Goal: Information Seeking & Learning: Learn about a topic

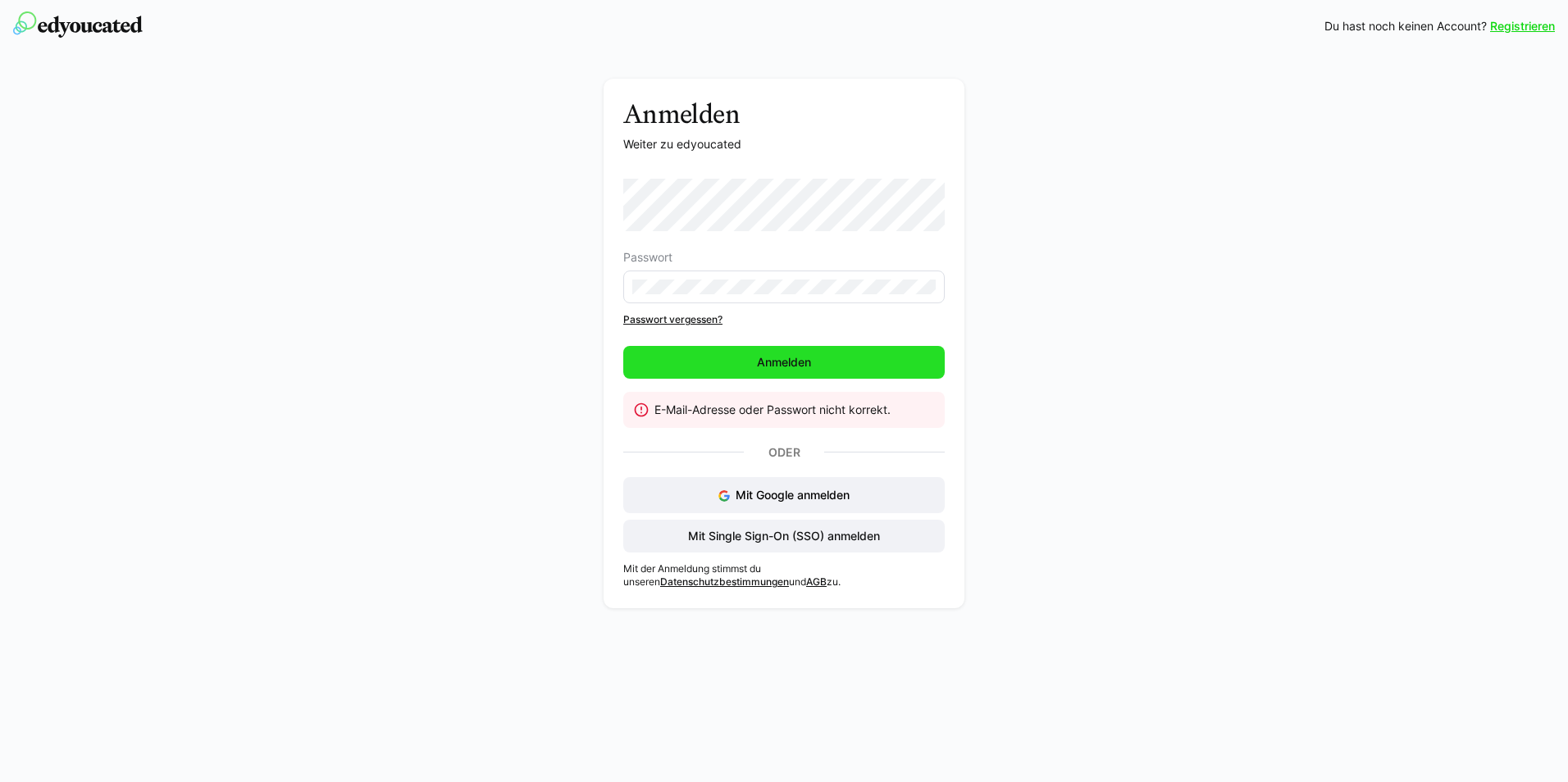
click at [875, 372] on span "Anmelden" at bounding box center [784, 362] width 322 height 33
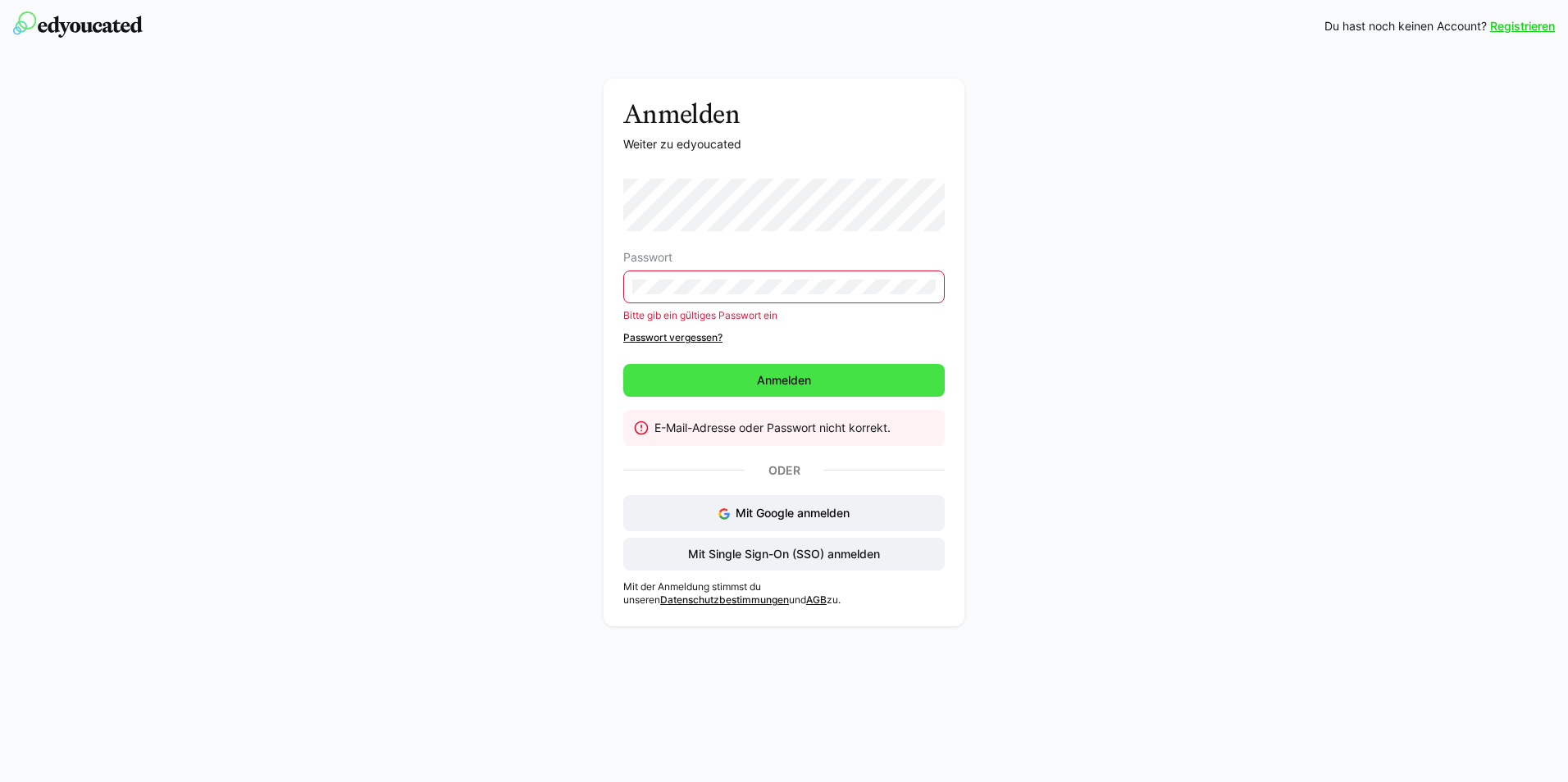
click at [796, 369] on span "Anmelden" at bounding box center [784, 381] width 322 height 33
click at [602, 289] on div "Anmelden Weiter zu edyoucated Passwort Bitte gib ein gültiges Passwort ein Pass…" at bounding box center [784, 356] width 924 height 556
click at [785, 549] on span "Mit Single Sign-On (SSO) anmelden" at bounding box center [784, 554] width 197 height 16
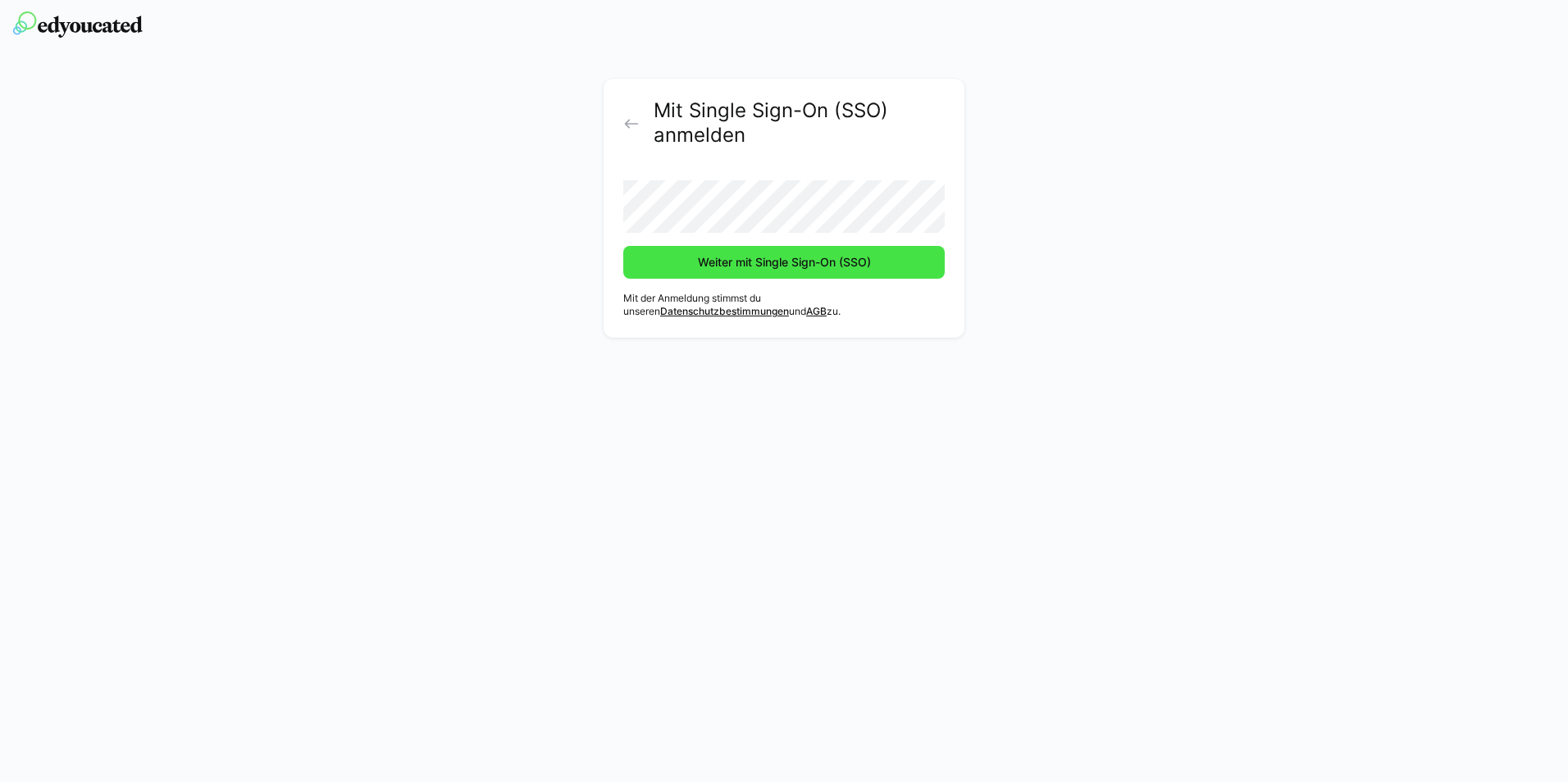
click at [720, 260] on span "Weiter mit Single Sign-On (SSO)" at bounding box center [784, 262] width 178 height 16
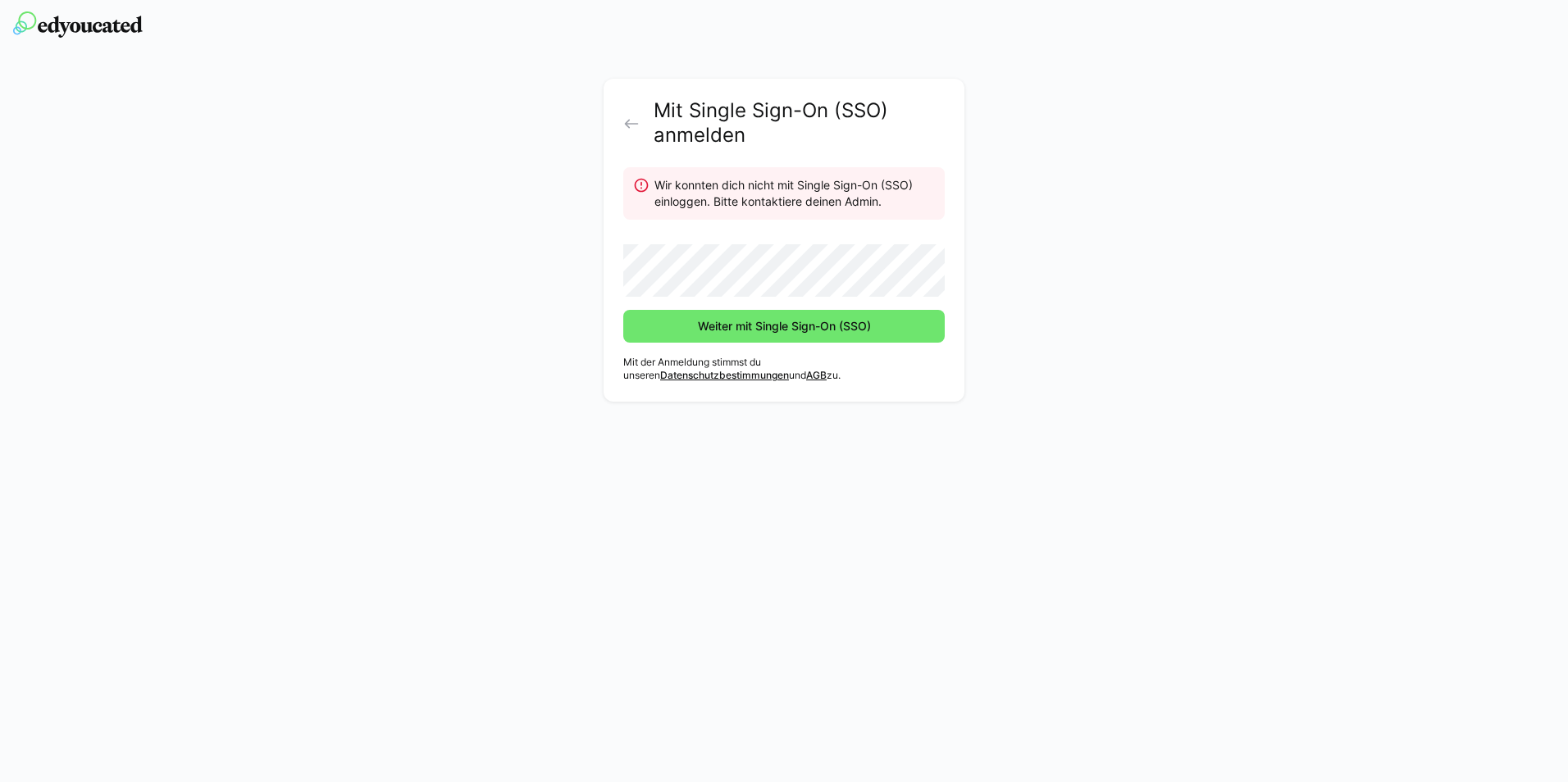
click at [629, 128] on eds-icon at bounding box center [630, 124] width 16 height 16
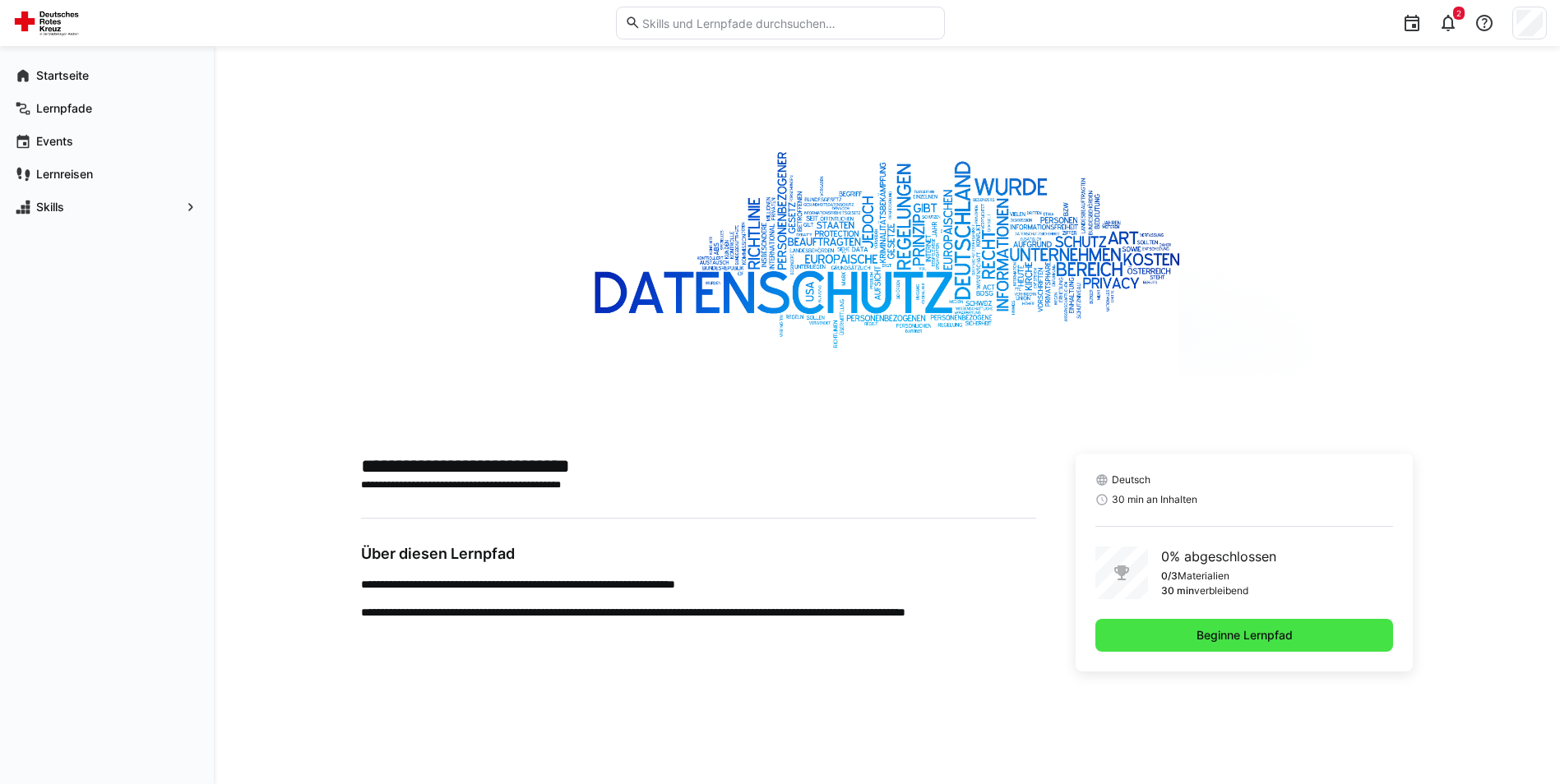
click at [1202, 624] on span "Beginne Lernpfad" at bounding box center [1245, 636] width 298 height 33
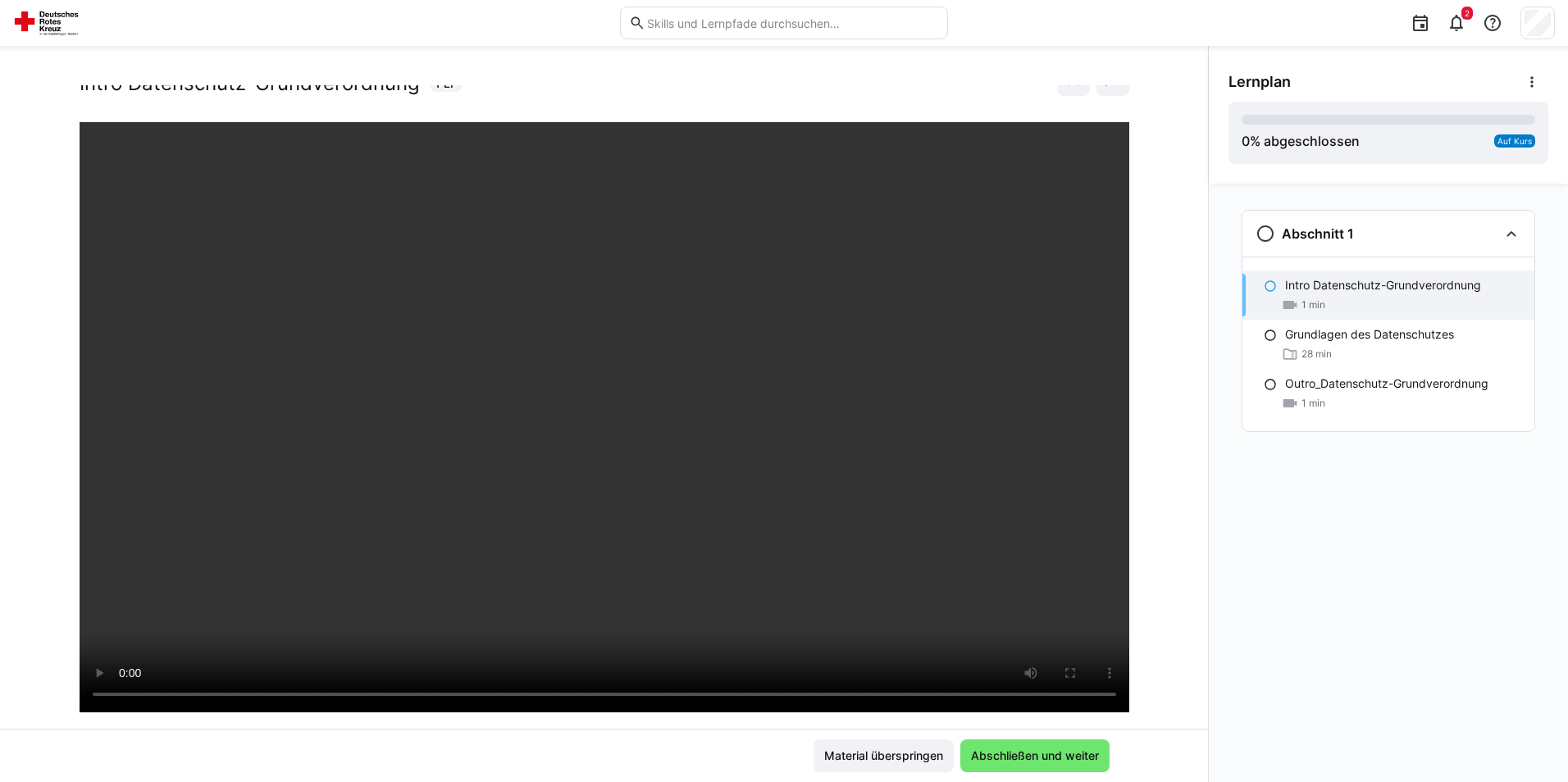
scroll to position [82, 0]
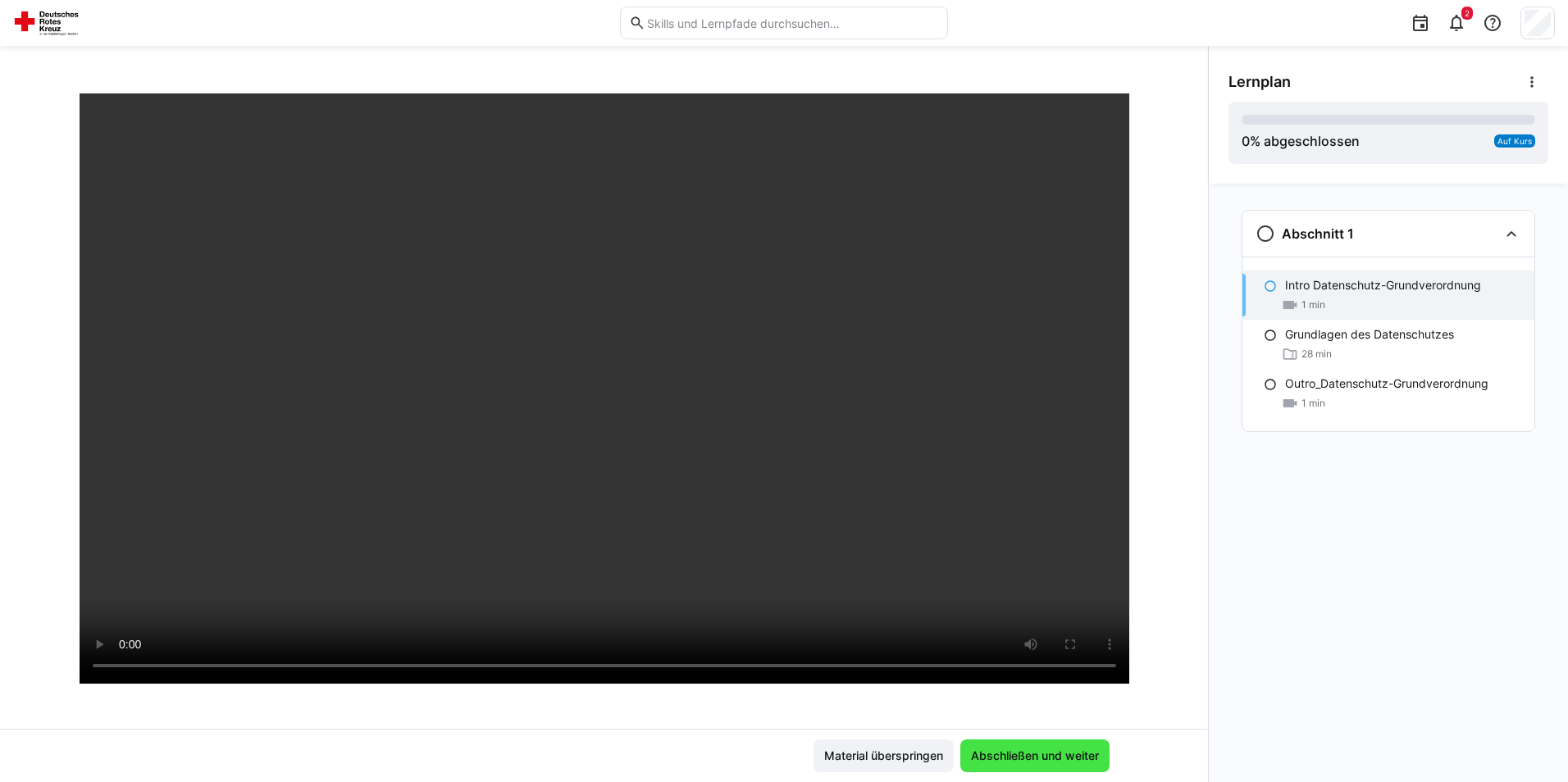
click at [1046, 749] on span "Abschließen und weiter" at bounding box center [1035, 756] width 133 height 16
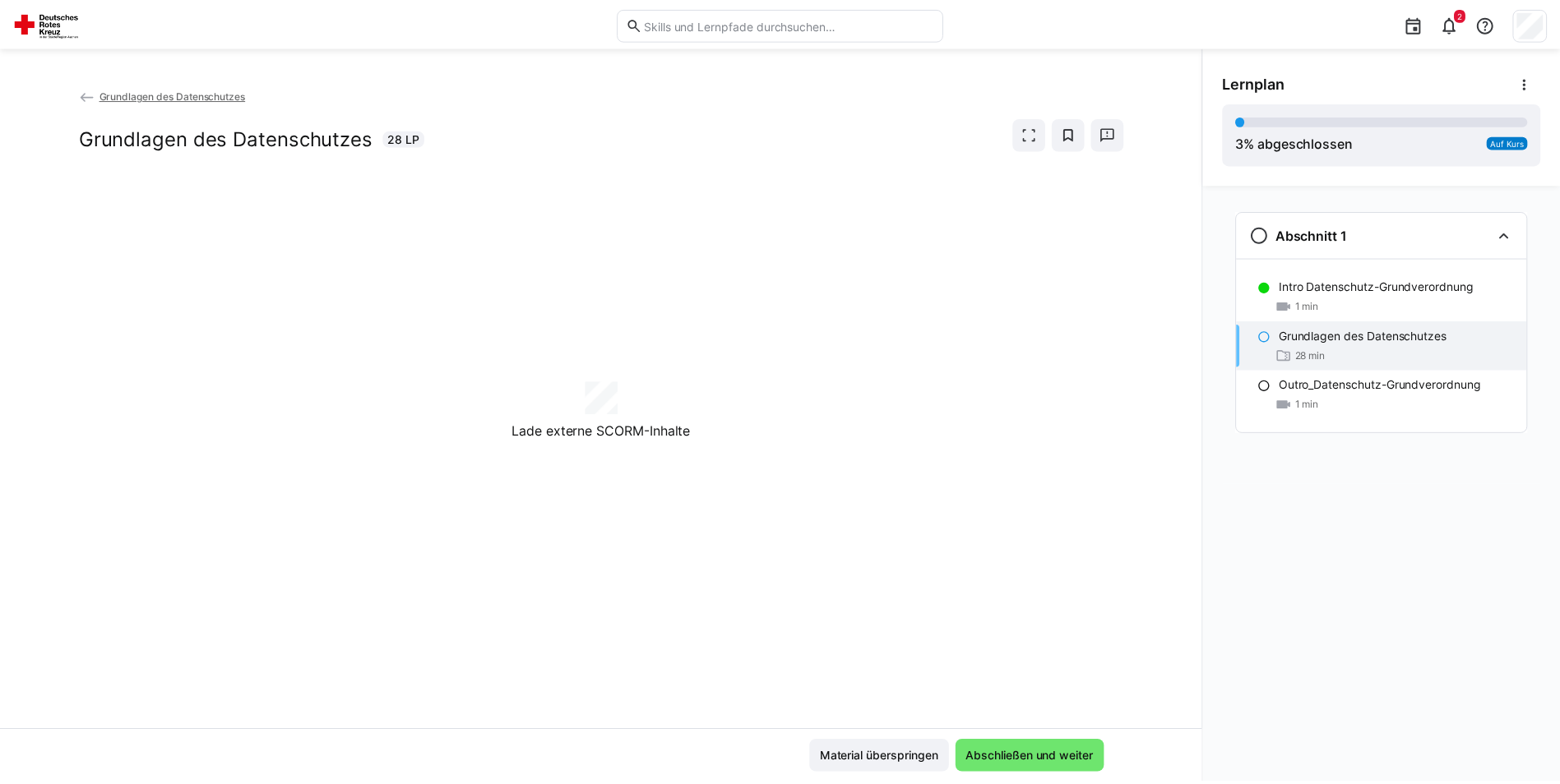
scroll to position [0, 0]
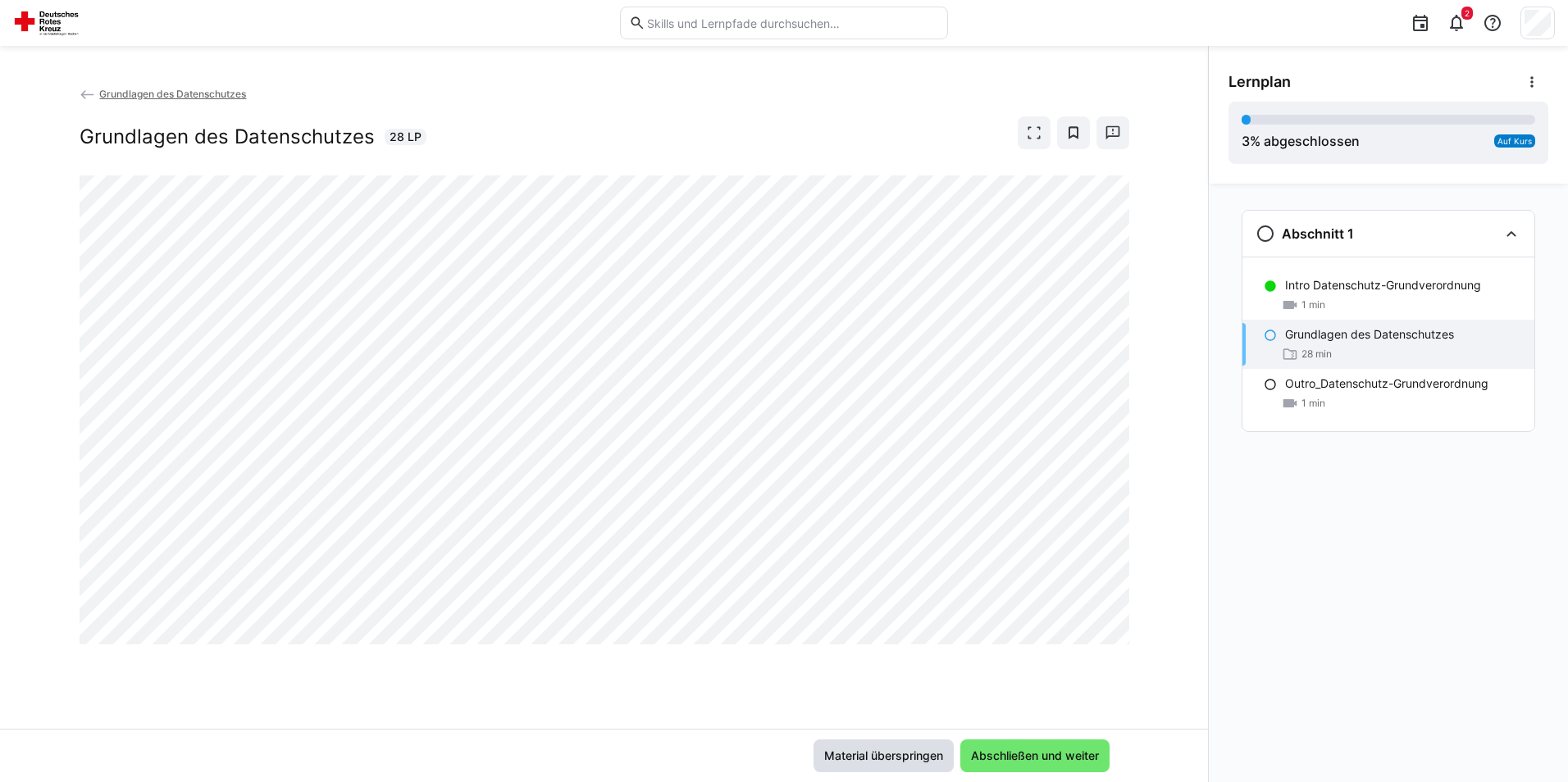
click at [870, 755] on span "Material überspringen" at bounding box center [883, 756] width 124 height 16
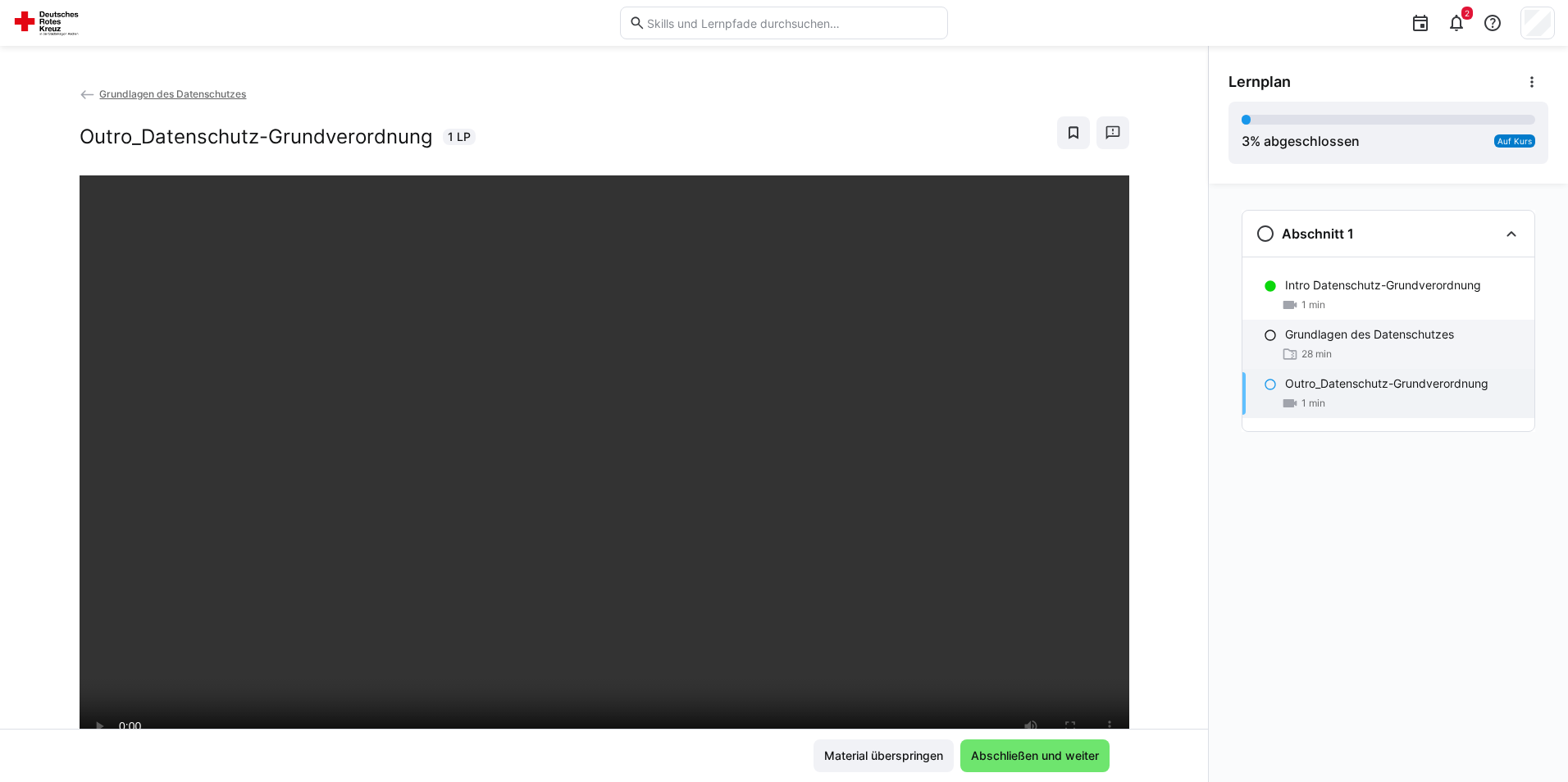
click at [1325, 330] on p "Grundlagen des Datenschutzes" at bounding box center [1368, 334] width 169 height 16
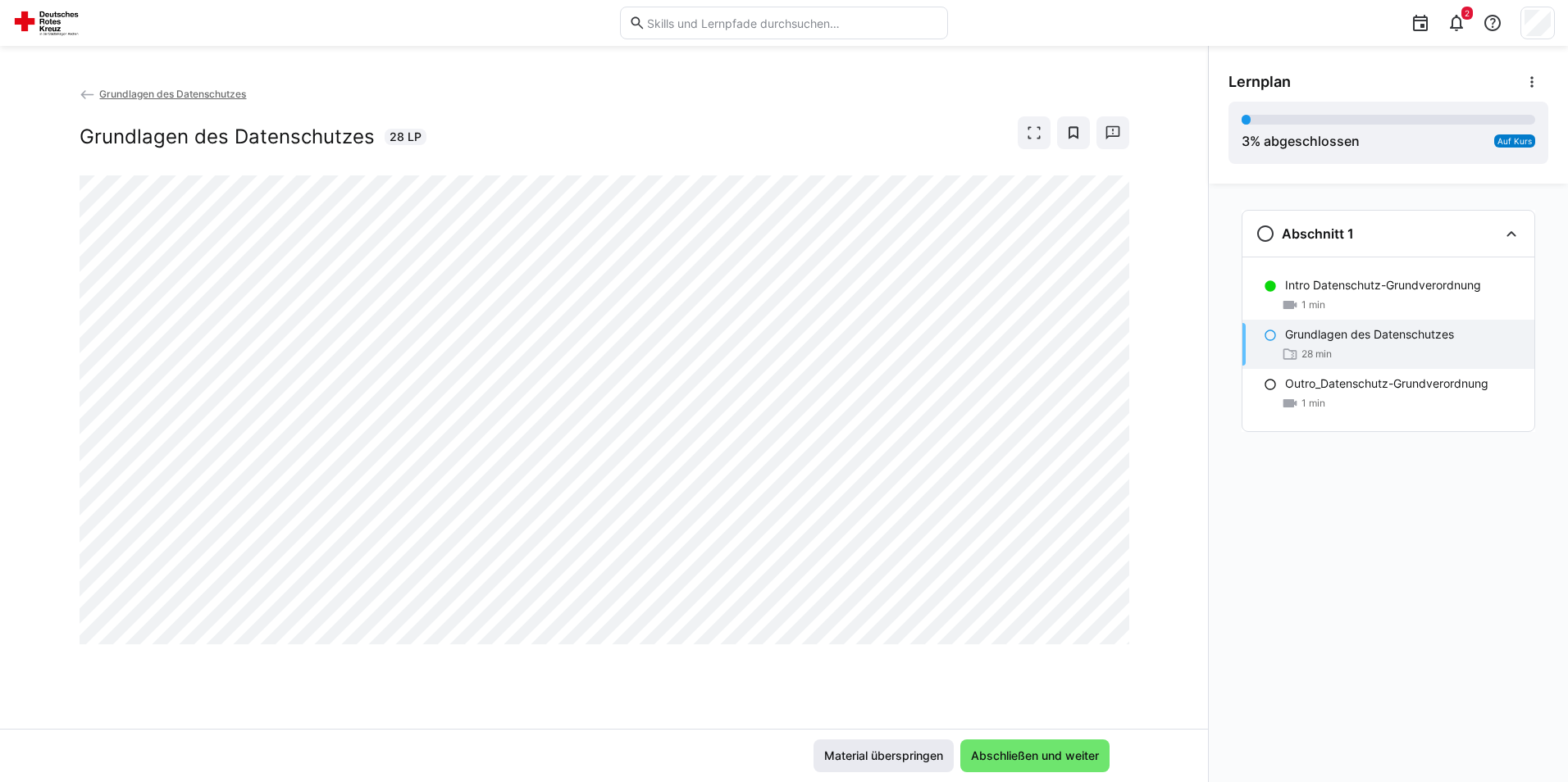
click at [912, 752] on span "Material überspringen" at bounding box center [883, 756] width 124 height 16
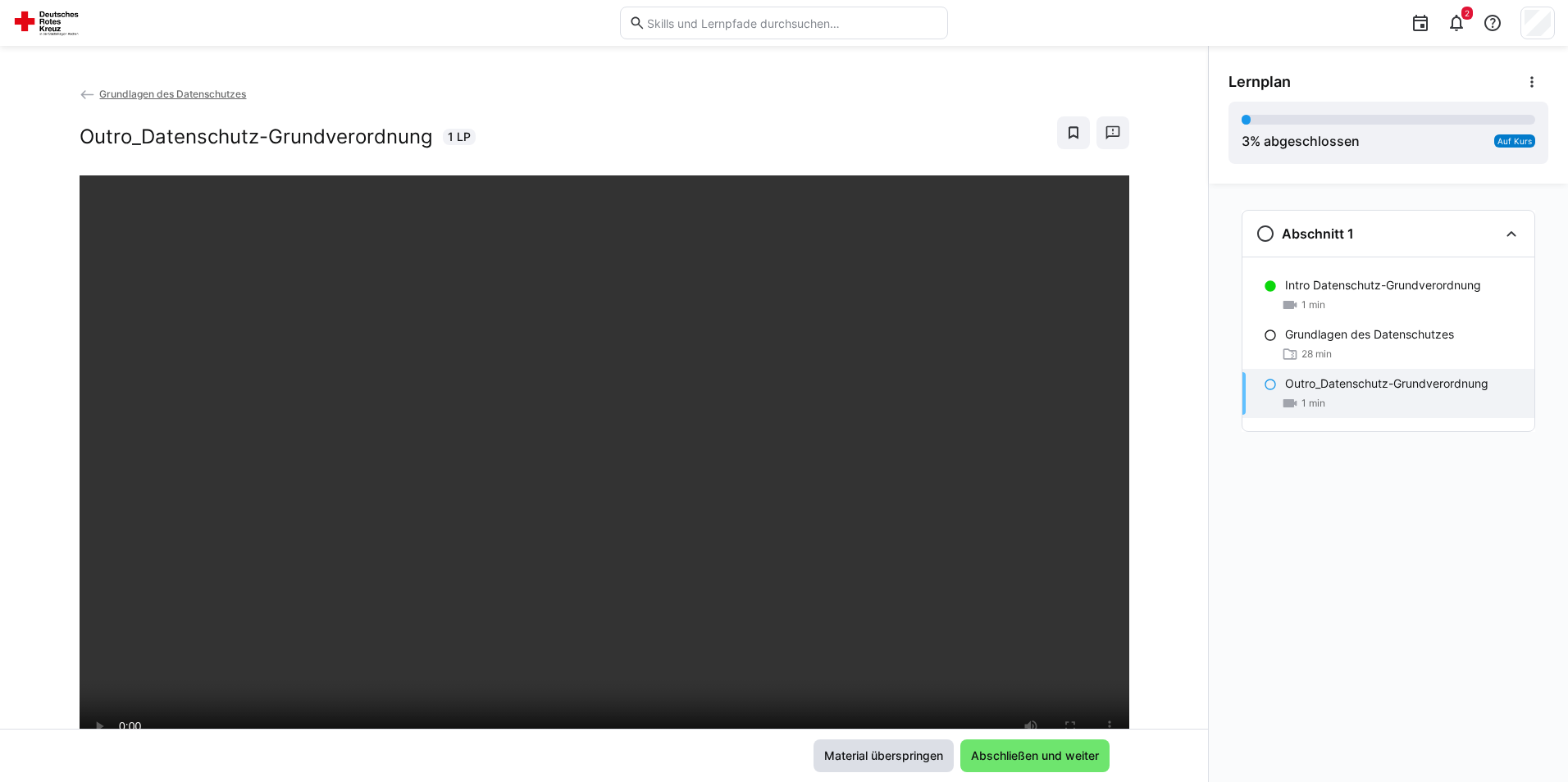
click at [912, 752] on span "Material überspringen" at bounding box center [883, 756] width 124 height 16
click at [1313, 339] on p "Grundlagen des Datenschutzes" at bounding box center [1368, 334] width 169 height 16
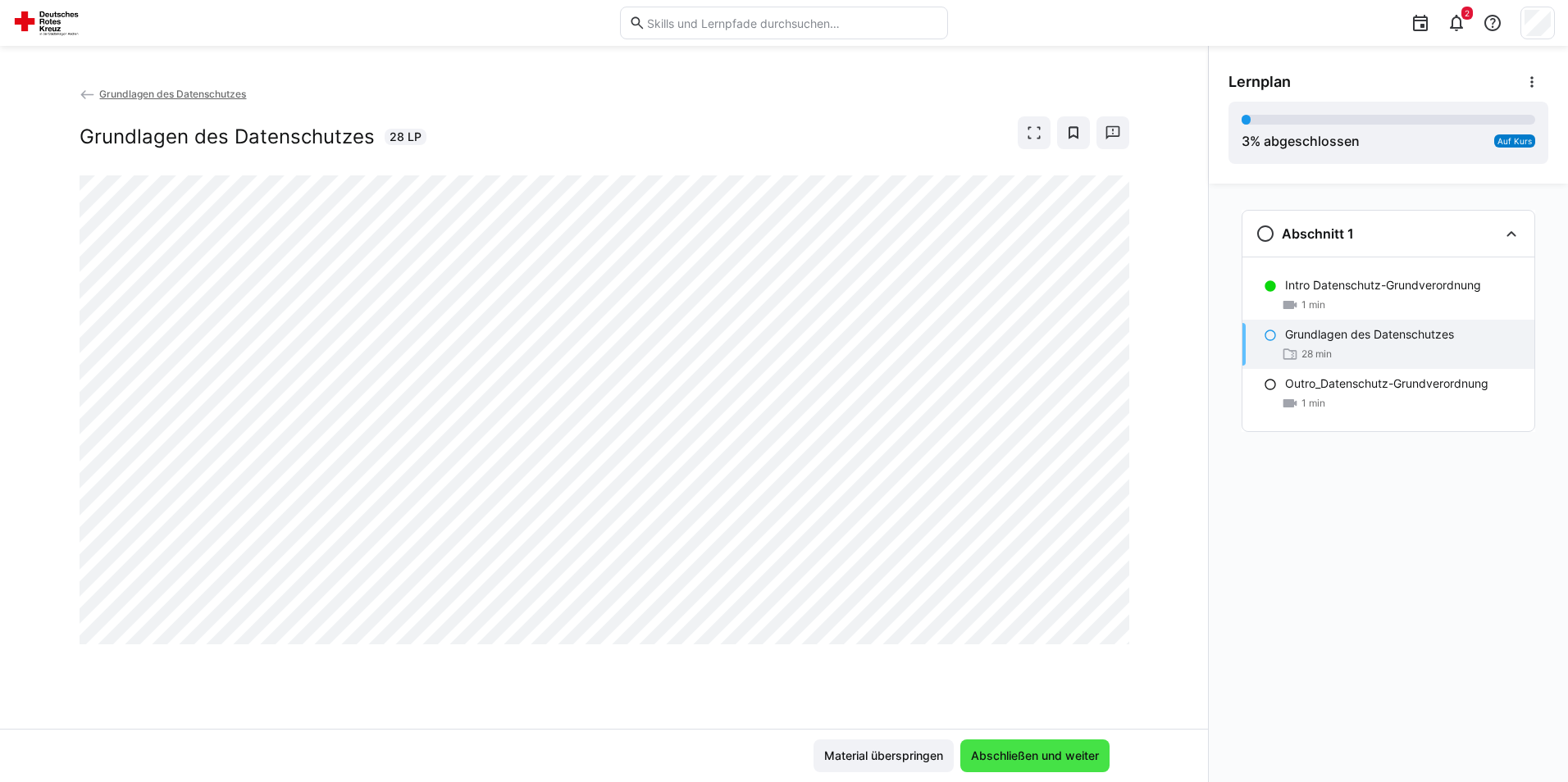
click at [1055, 747] on span "Abschließen und weiter" at bounding box center [1034, 756] width 150 height 33
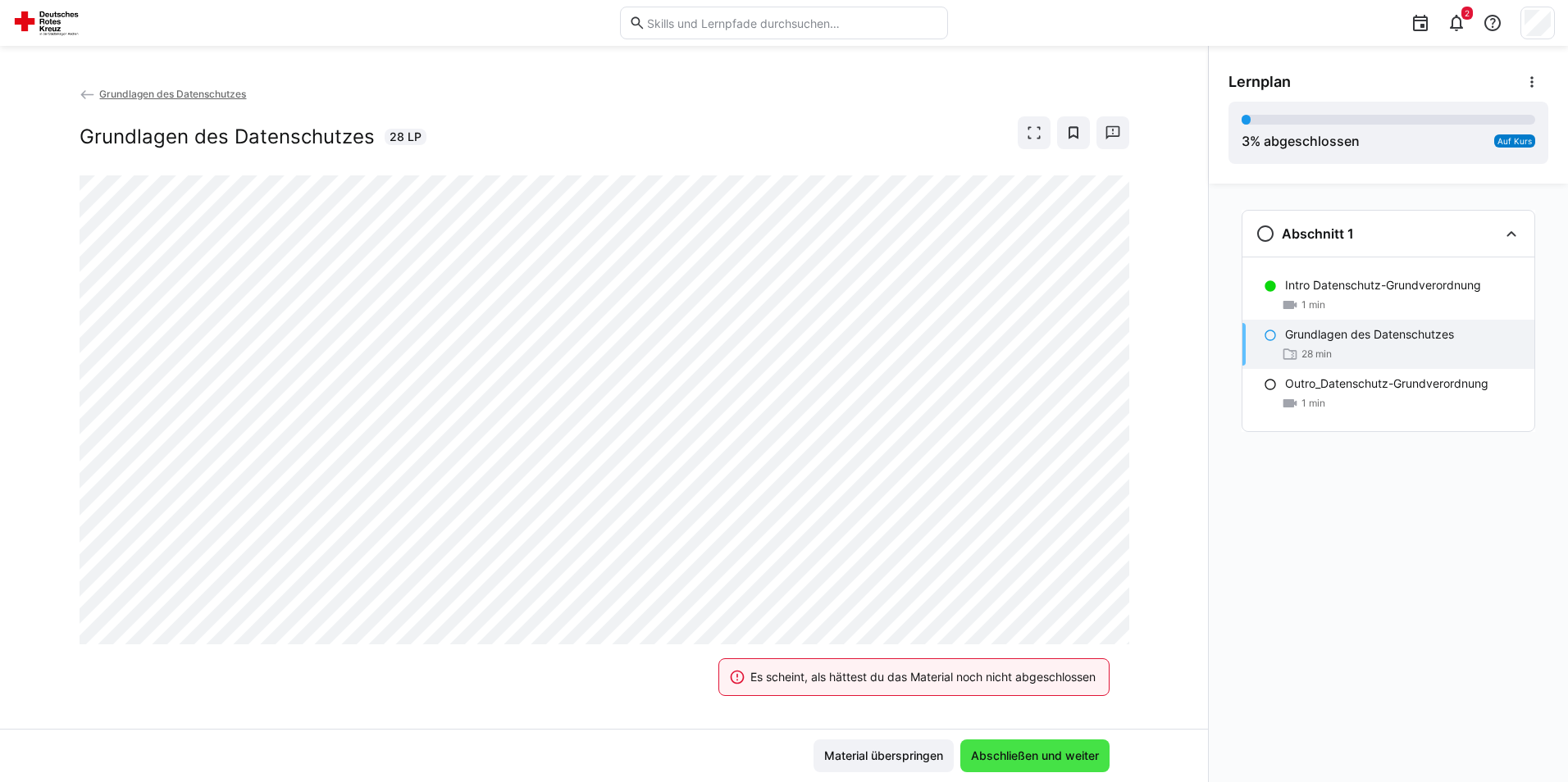
click at [1055, 747] on span "Abschließen und weiter" at bounding box center [1034, 756] width 150 height 33
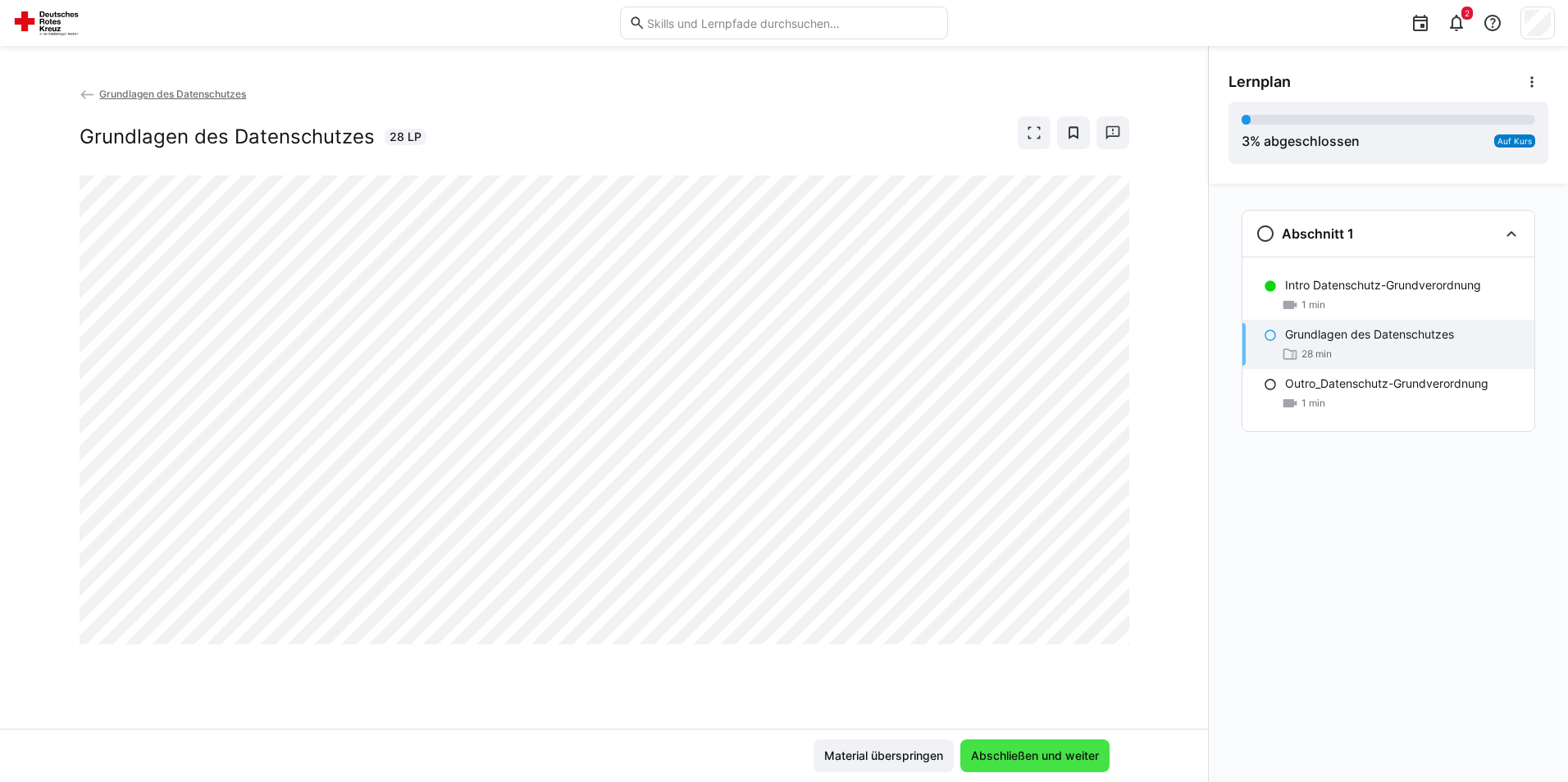
click at [1037, 761] on span "Abschließen und weiter" at bounding box center [1035, 756] width 133 height 16
click at [986, 754] on span "Abschließen und weiter" at bounding box center [1035, 756] width 133 height 16
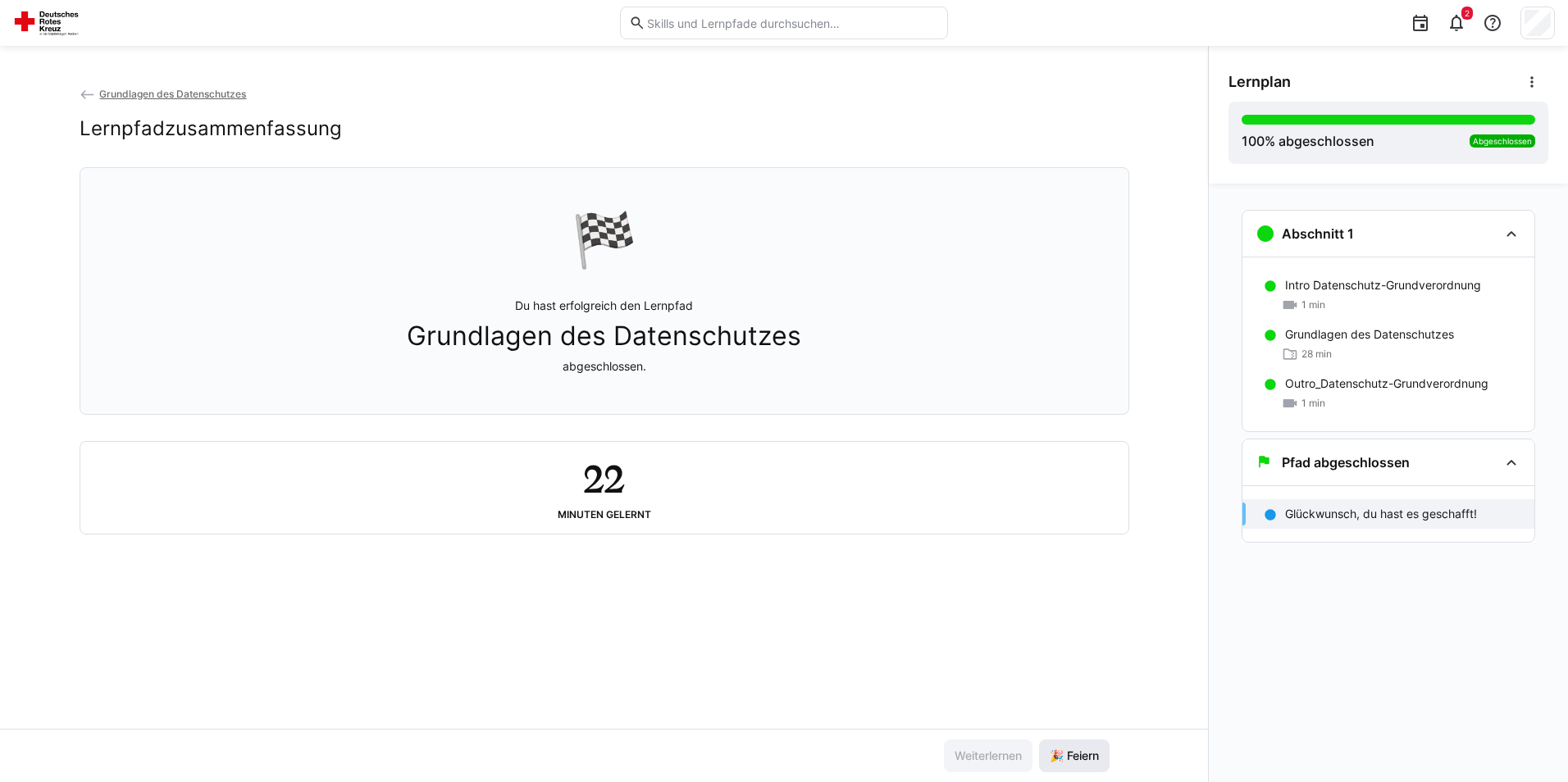
click at [1067, 753] on span "🎉 Feiern" at bounding box center [1074, 756] width 54 height 16
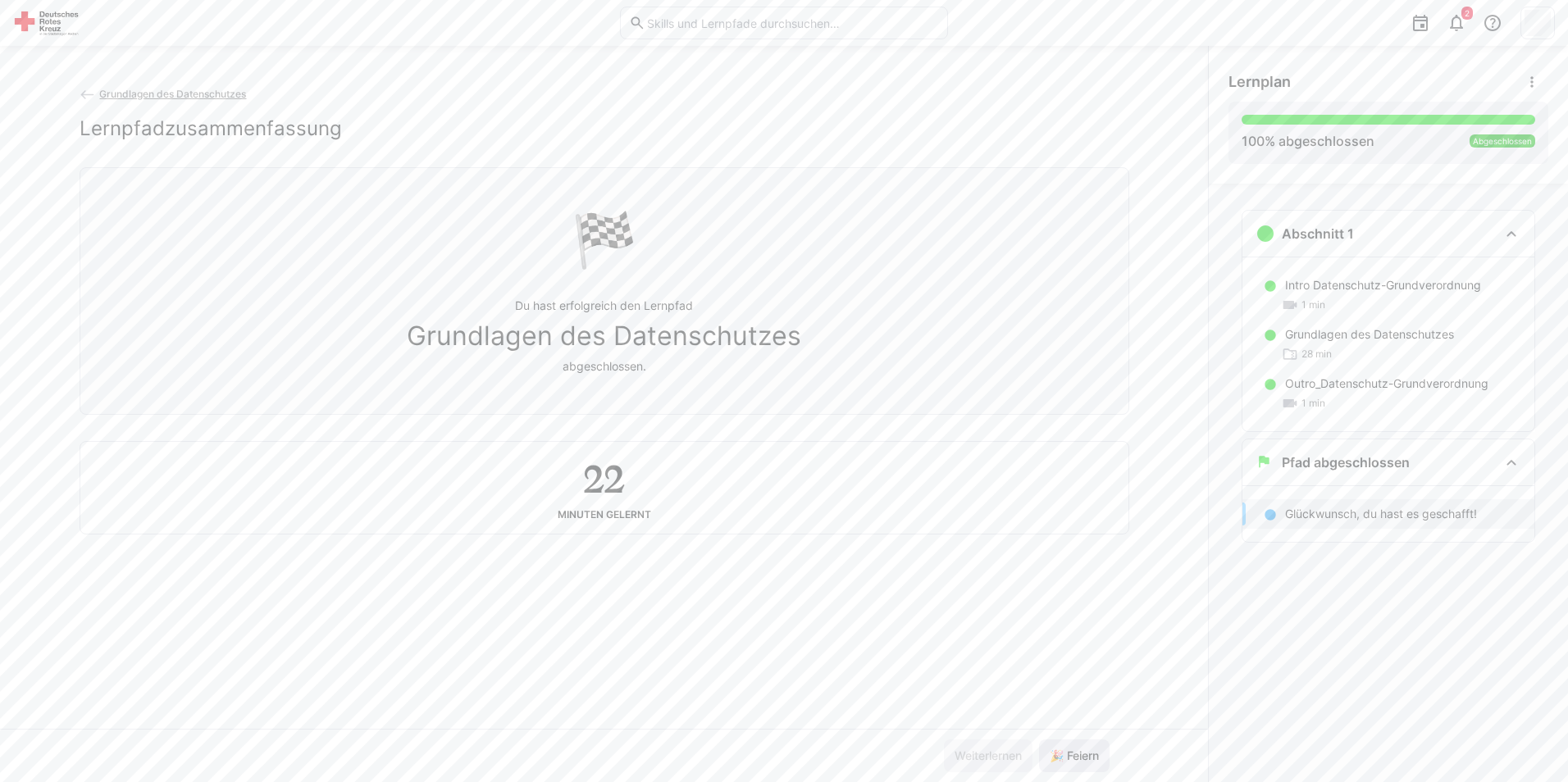
click at [1088, 765] on span "🎉 Feiern" at bounding box center [1074, 756] width 71 height 33
click at [1089, 765] on span "🎉 Feiern" at bounding box center [1074, 756] width 71 height 33
click at [1410, 135] on div "100 % abgeschlossen Abgeschlossen" at bounding box center [1387, 133] width 293 height 36
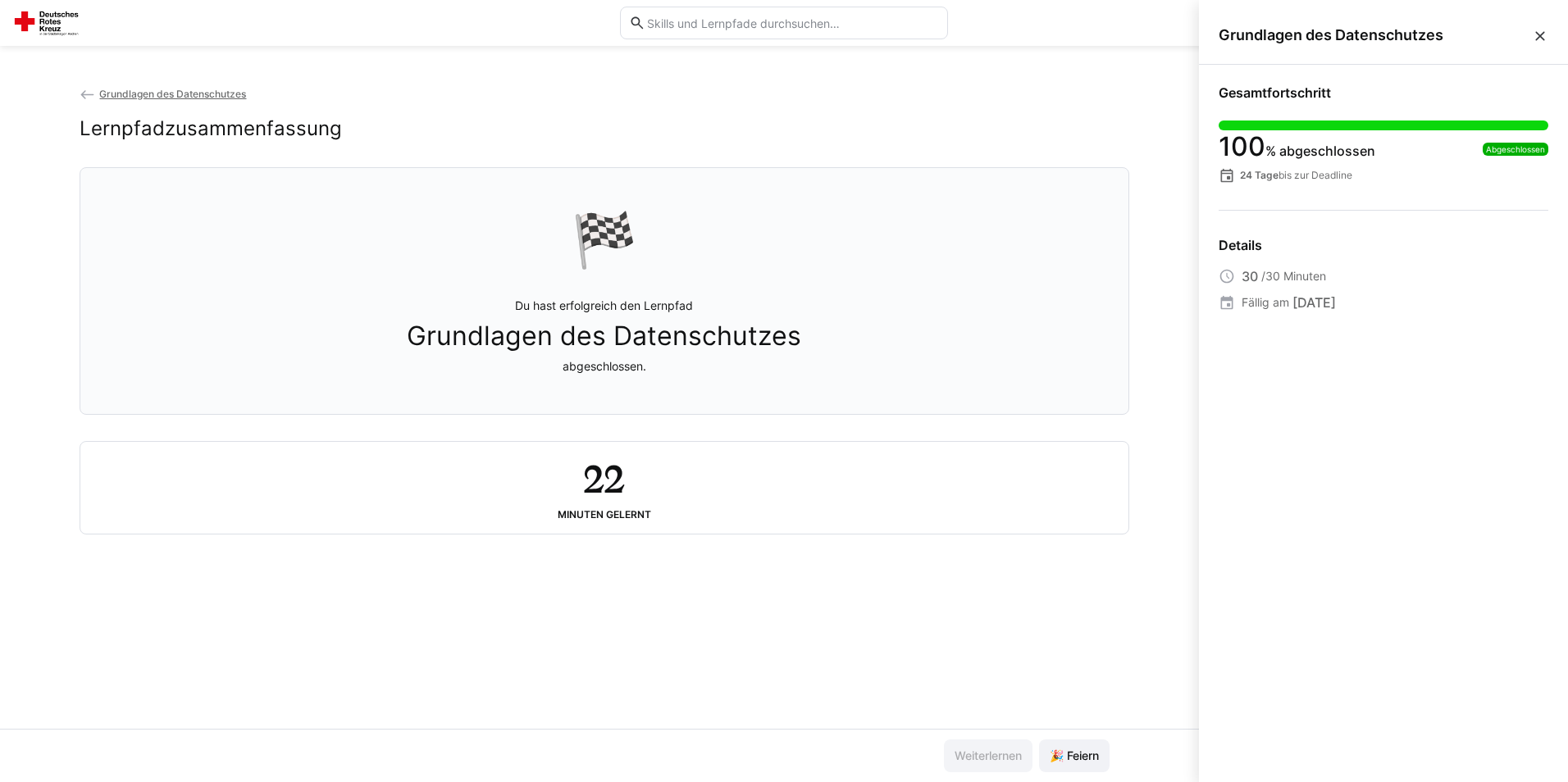
click at [1538, 33] on eds-icon at bounding box center [1539, 35] width 16 height 16
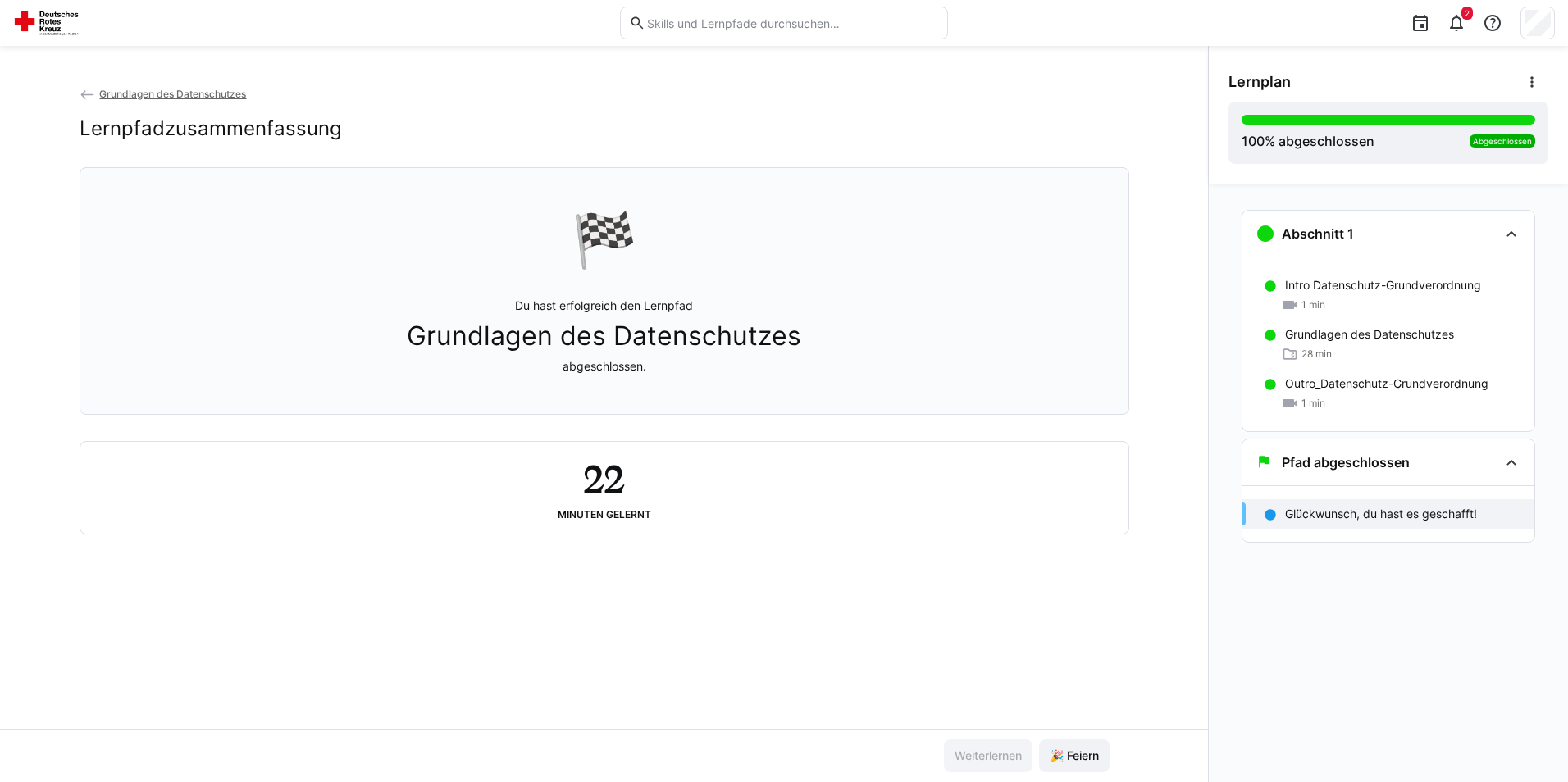
click at [117, 97] on span "Grundlagen des Datenschutzes" at bounding box center [173, 93] width 147 height 12
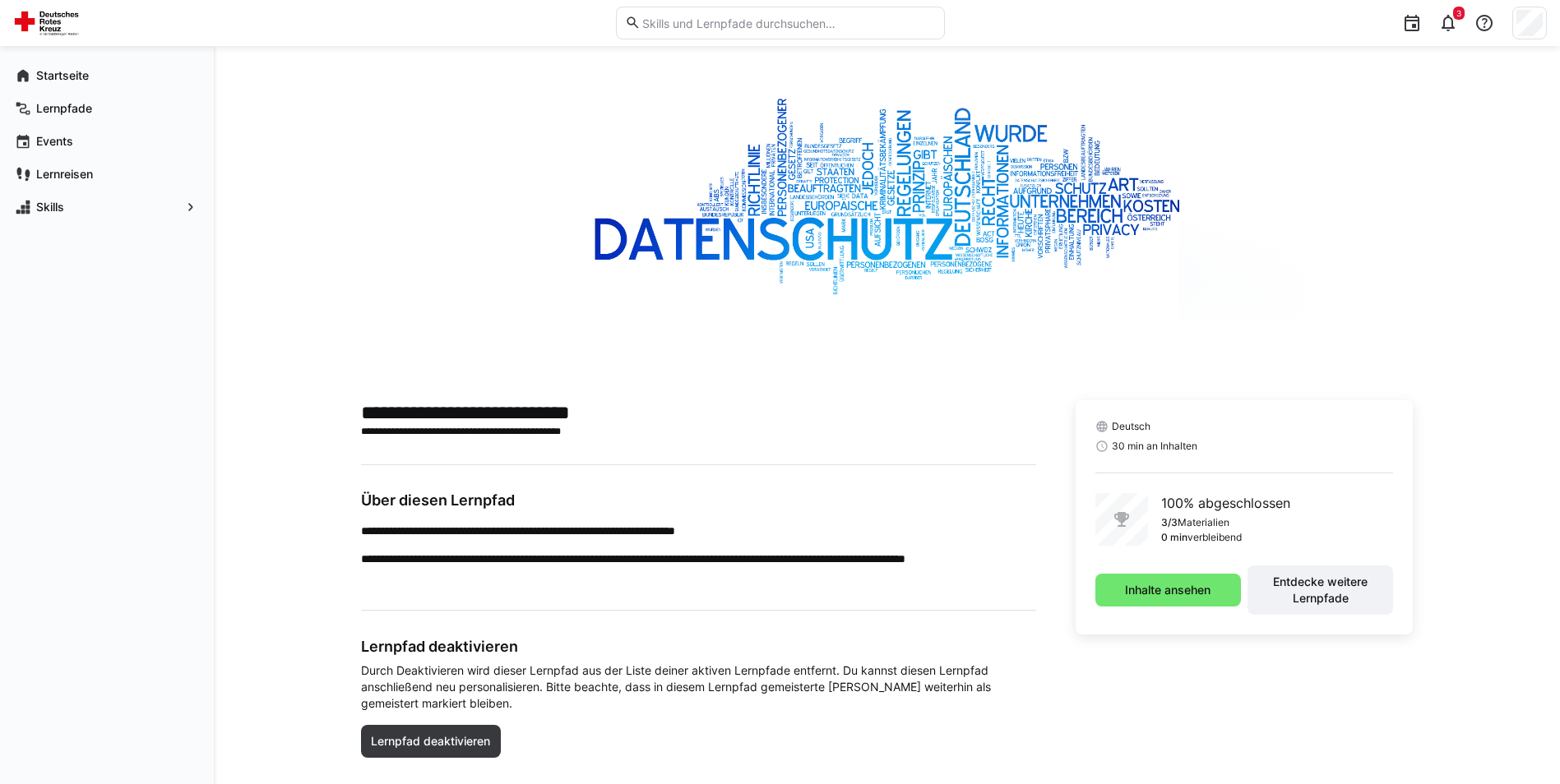
scroll to position [87, 0]
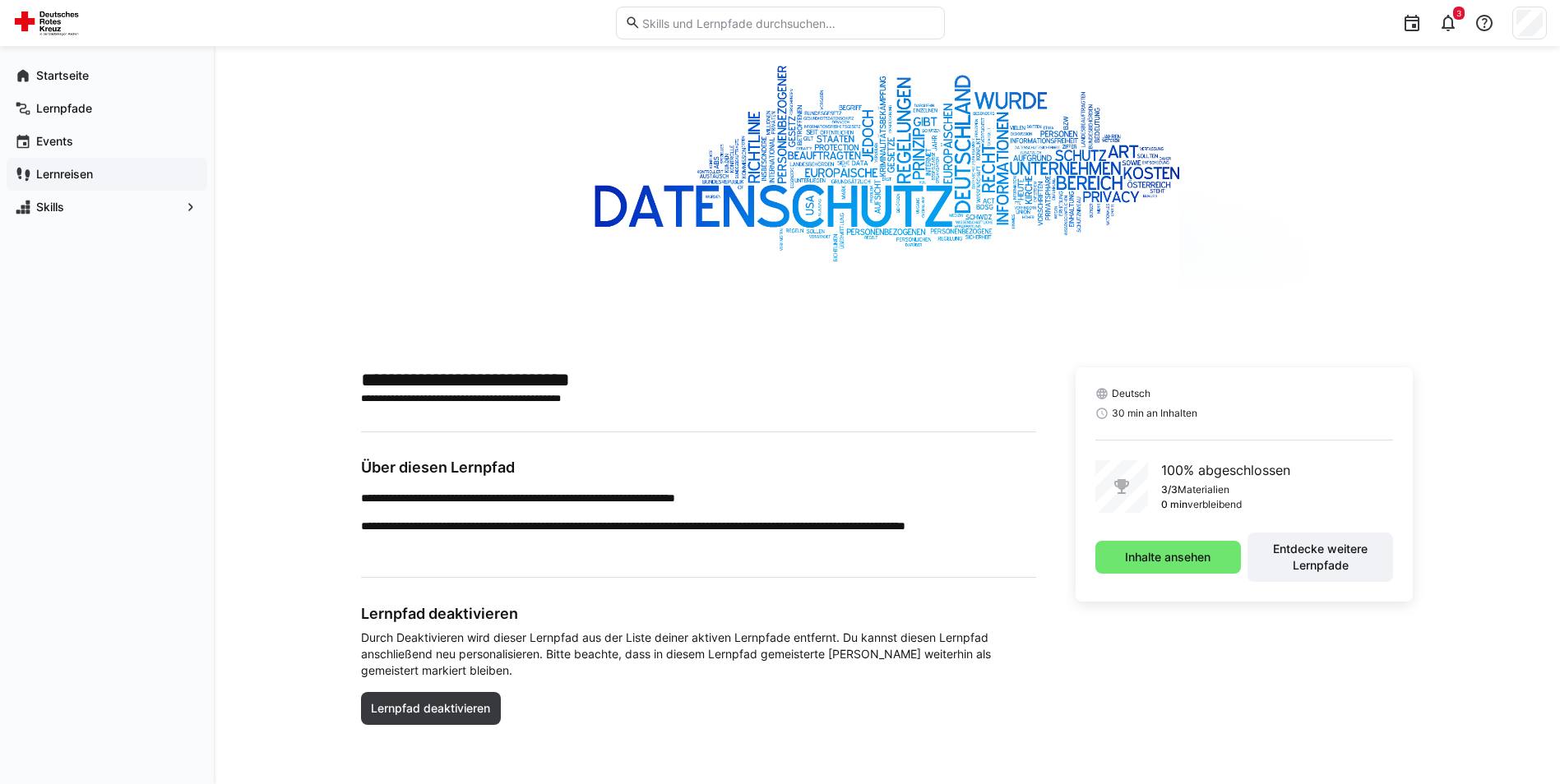
click at [0, 0] on app-navigation-label "Lernreisen" at bounding box center [0, 0] width 0 height 0
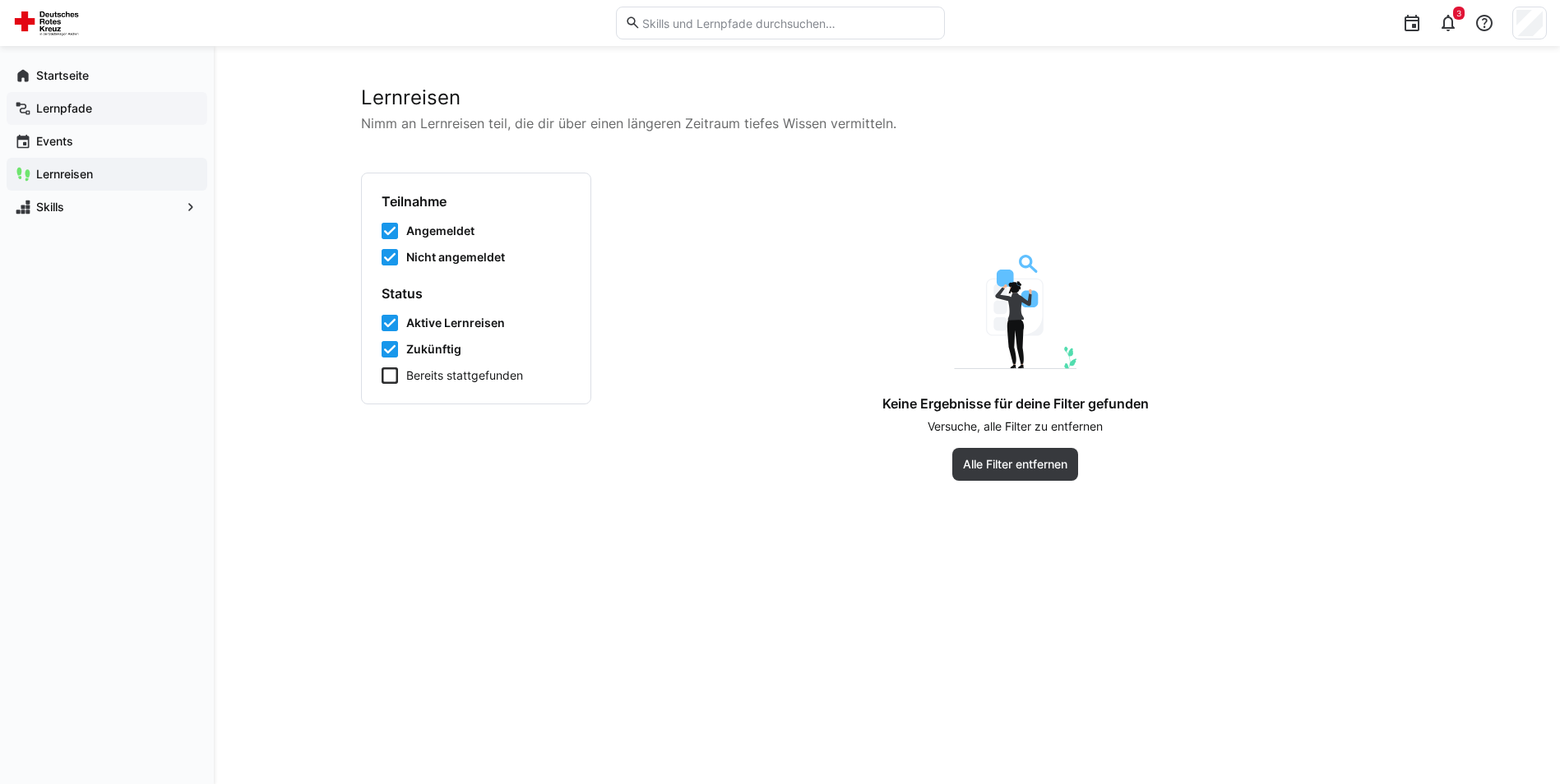
click at [94, 111] on span "Lernpfade" at bounding box center [116, 108] width 166 height 16
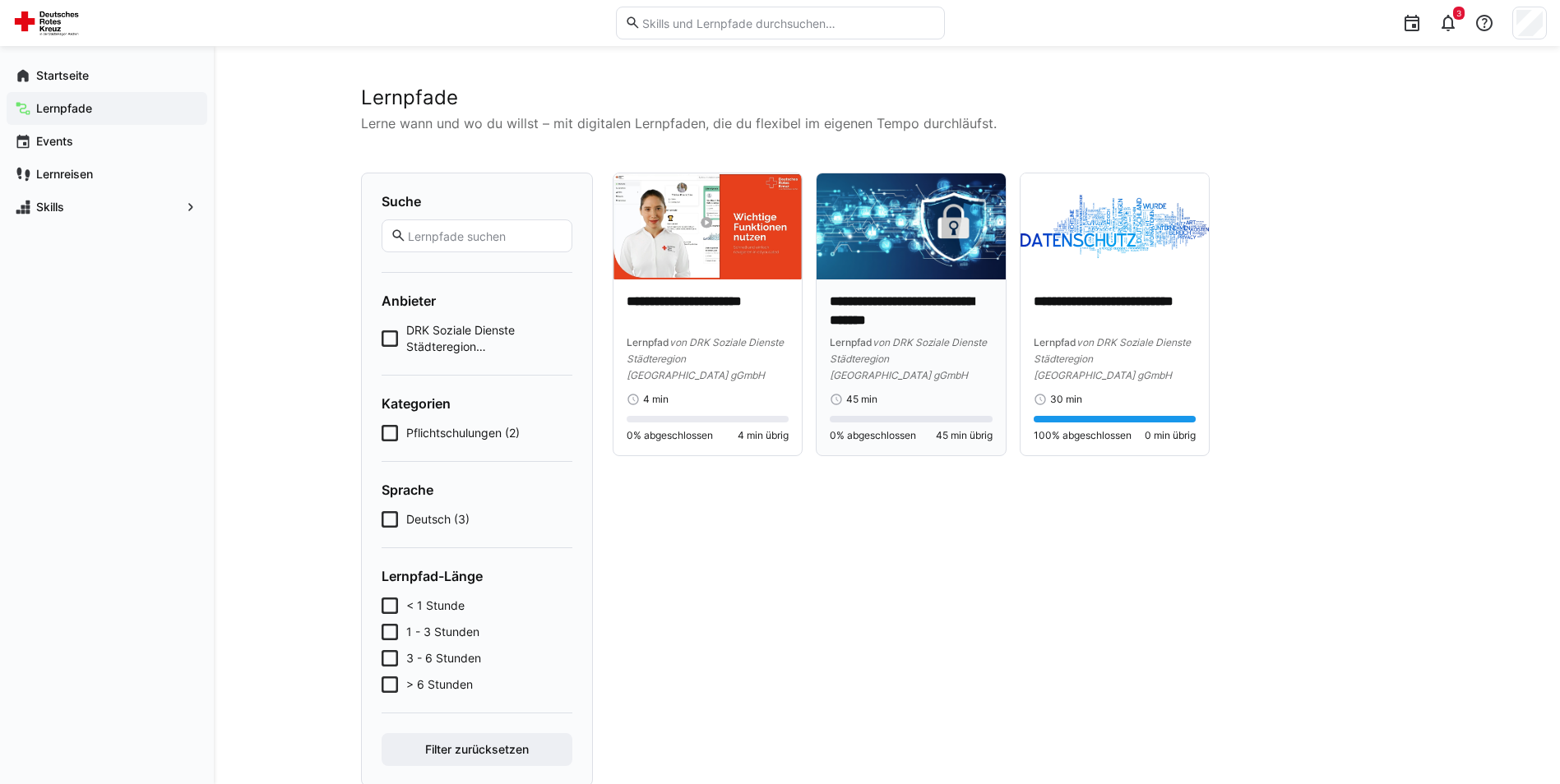
click at [924, 305] on p "**********" at bounding box center [912, 311] width 163 height 38
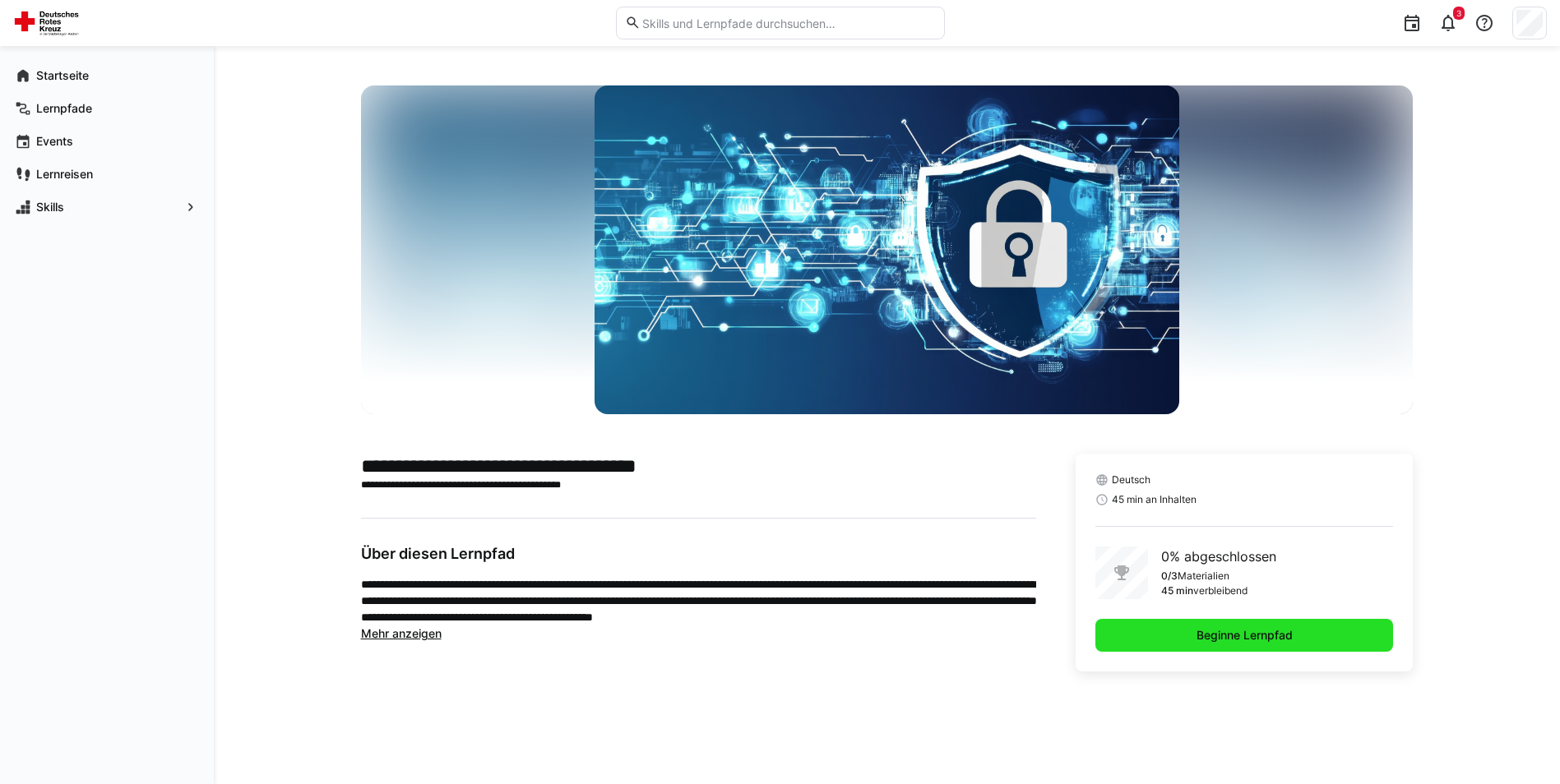
click at [1273, 624] on span "Beginne Lernpfad" at bounding box center [1245, 636] width 298 height 33
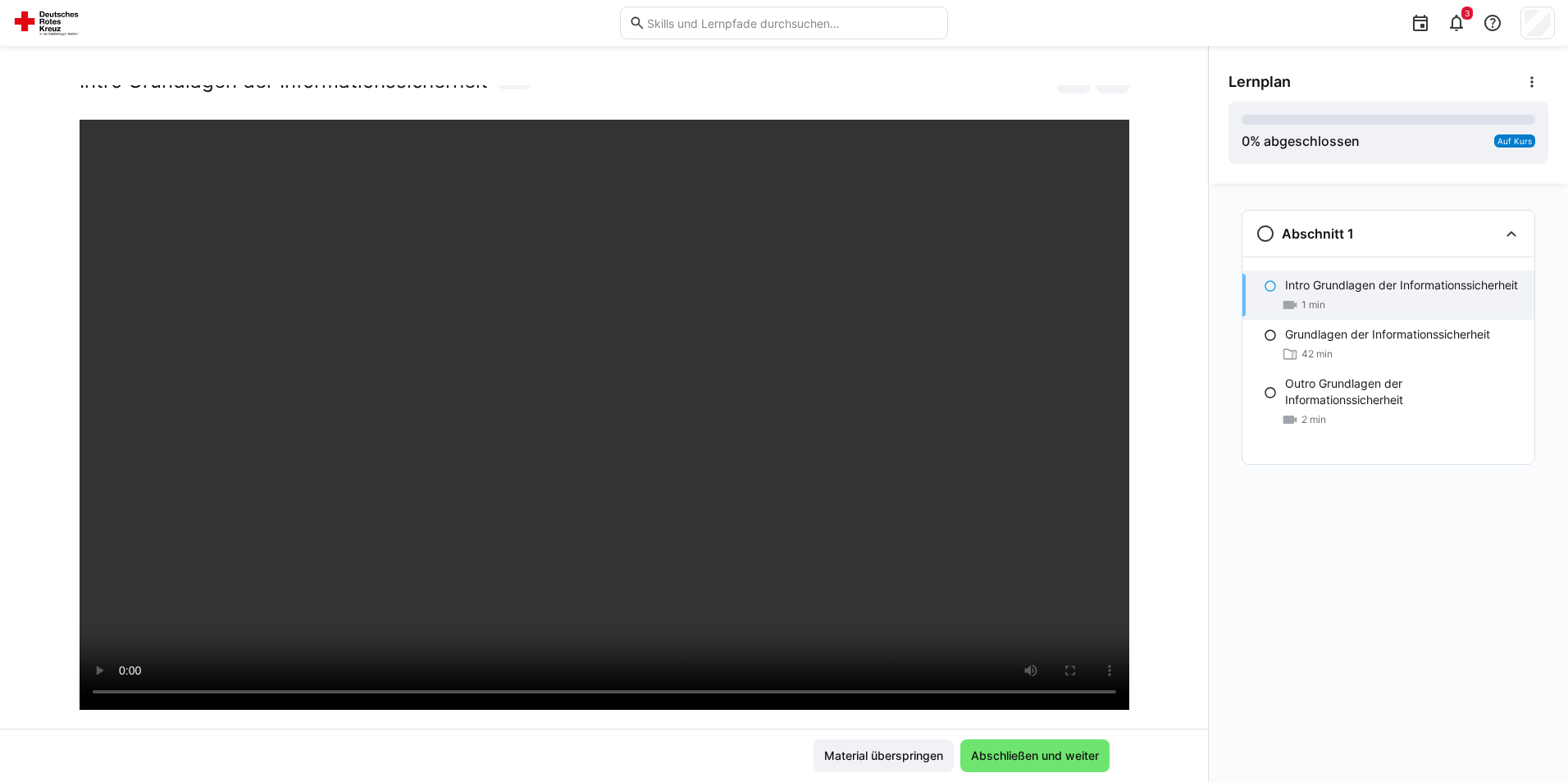
scroll to position [82, 0]
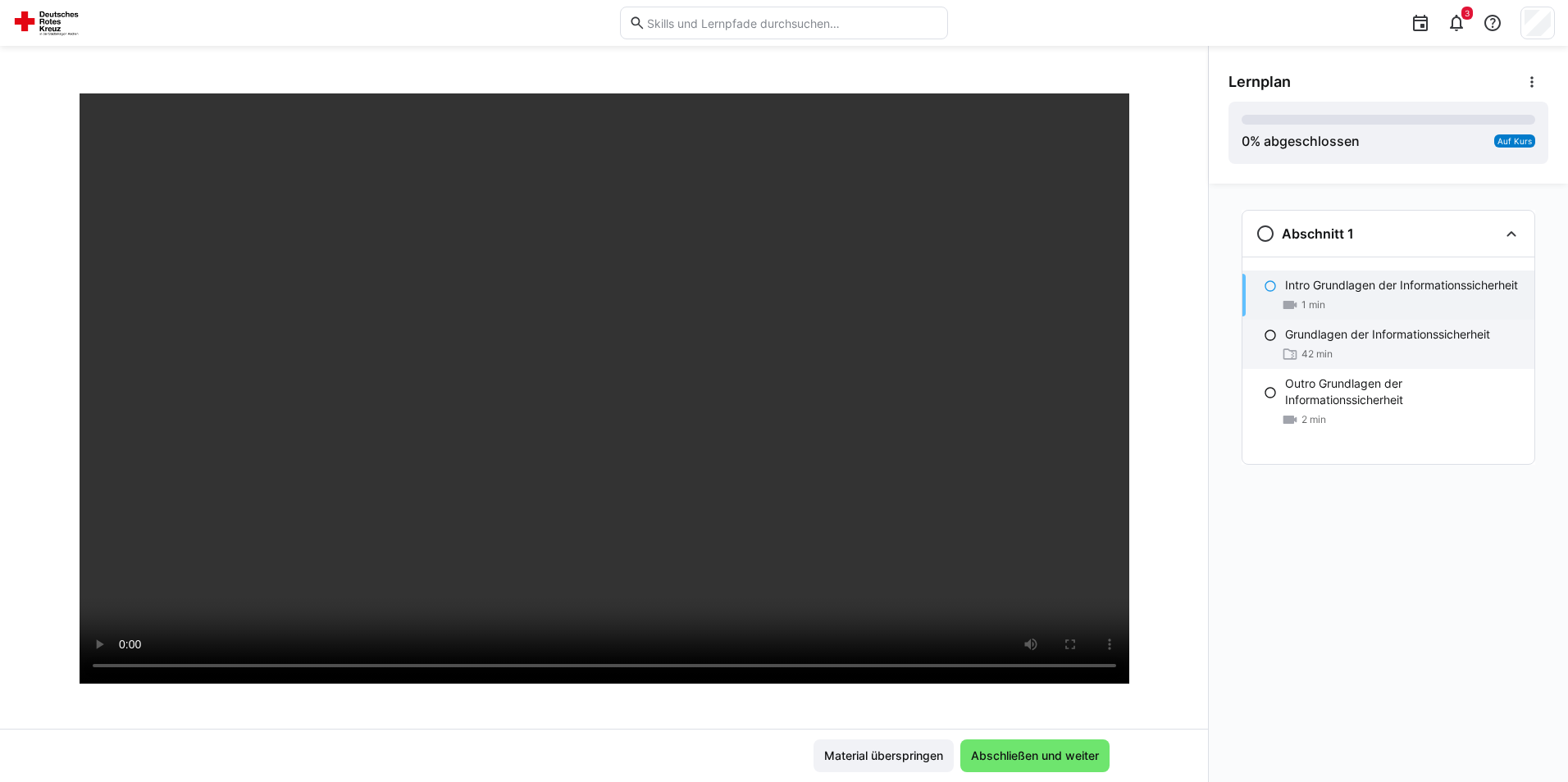
click at [1358, 362] on div "Grundlagen der Informationssicherheit 42 min" at bounding box center [1387, 344] width 291 height 49
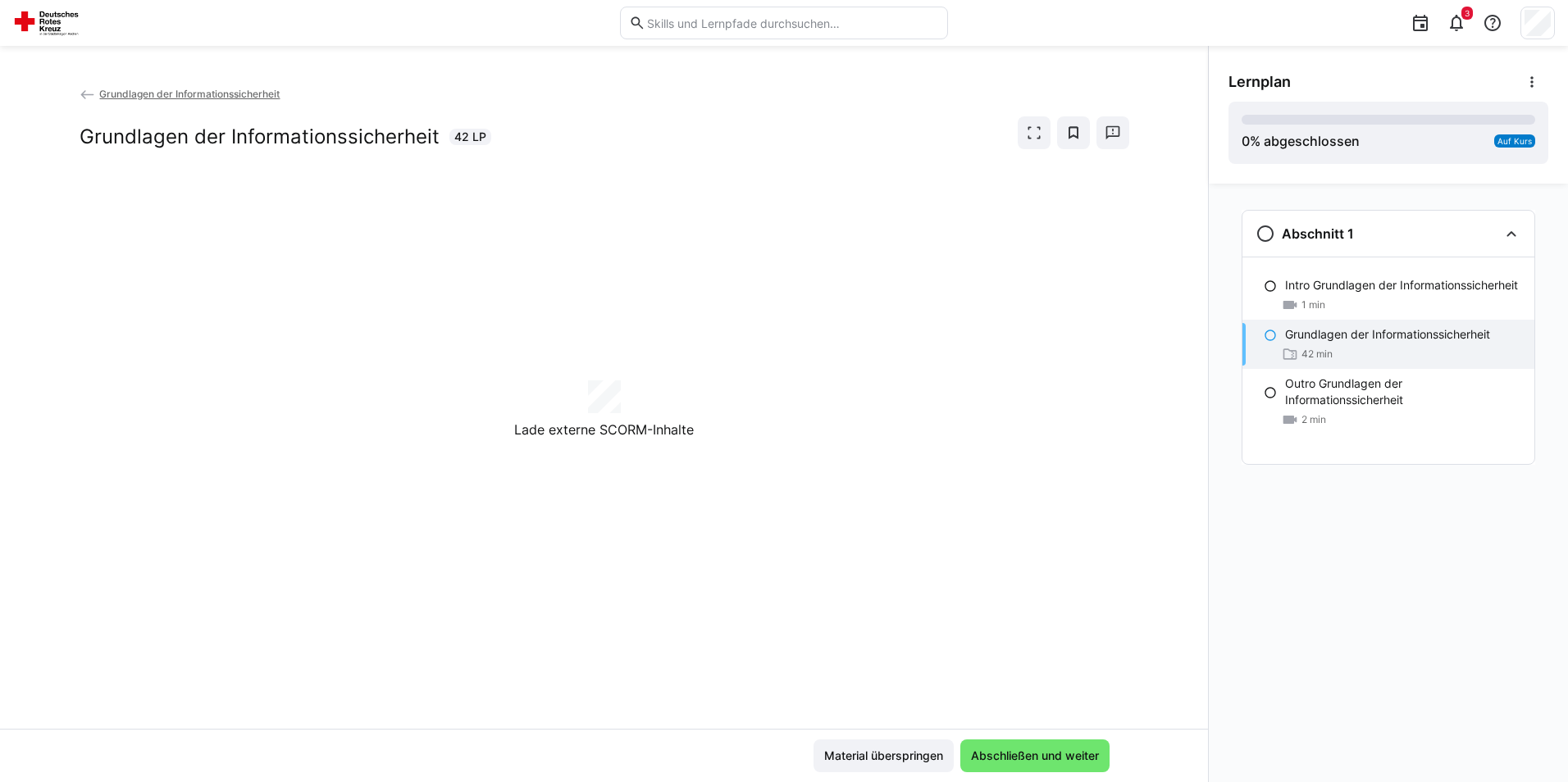
scroll to position [0, 0]
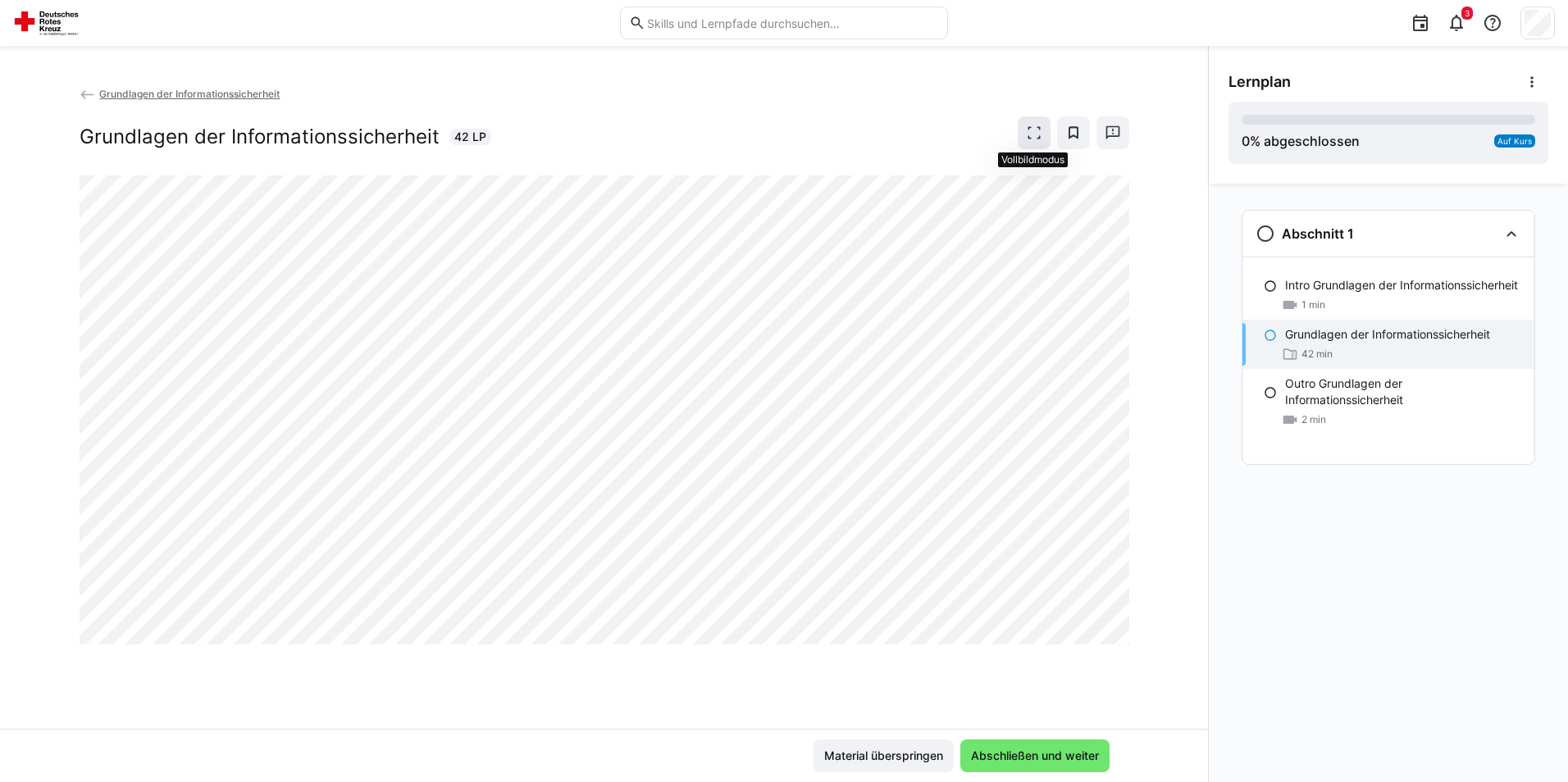
click at [1044, 137] on span at bounding box center [1034, 133] width 33 height 33
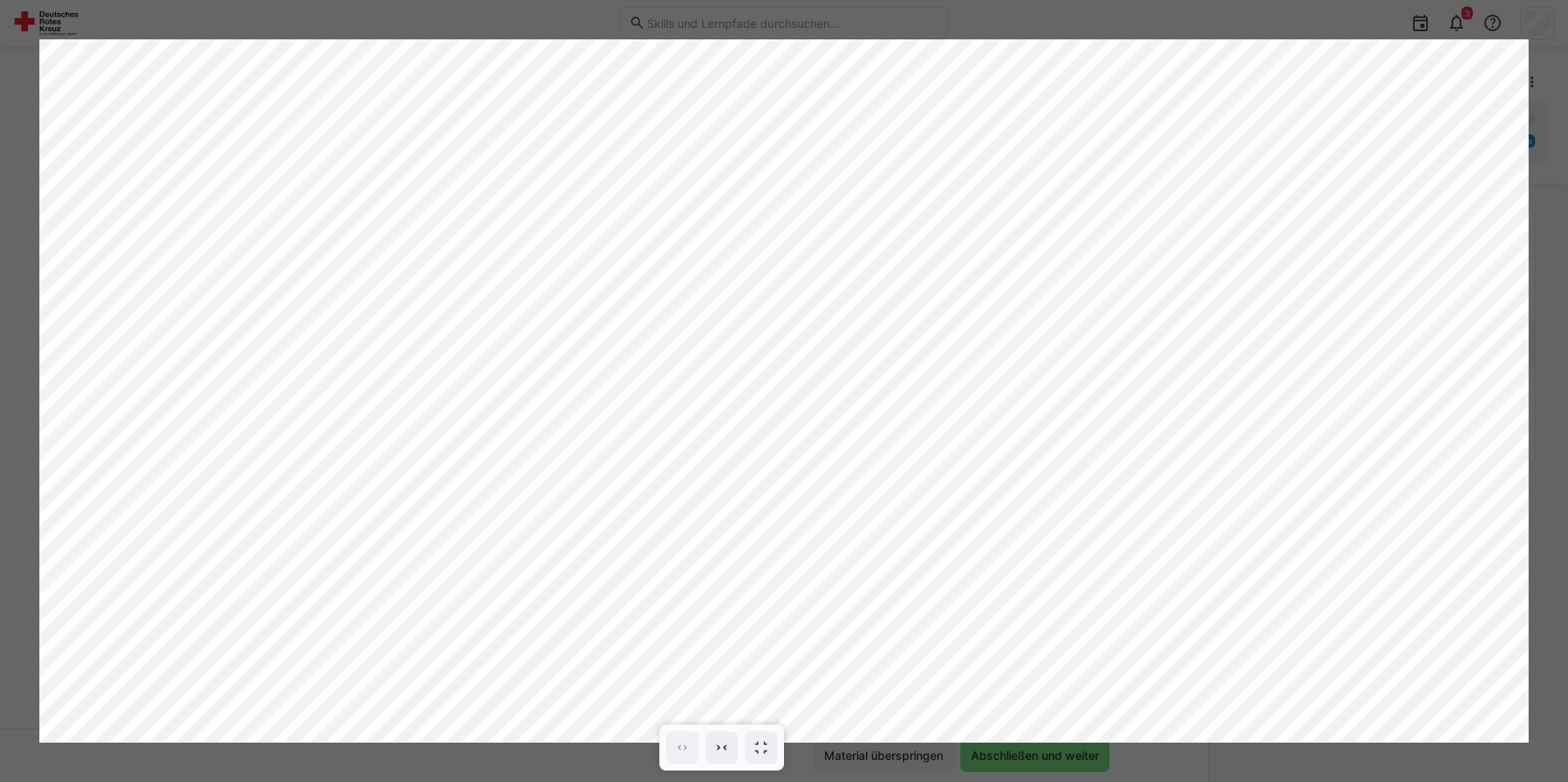
click at [952, 15] on div at bounding box center [784, 391] width 1568 height 782
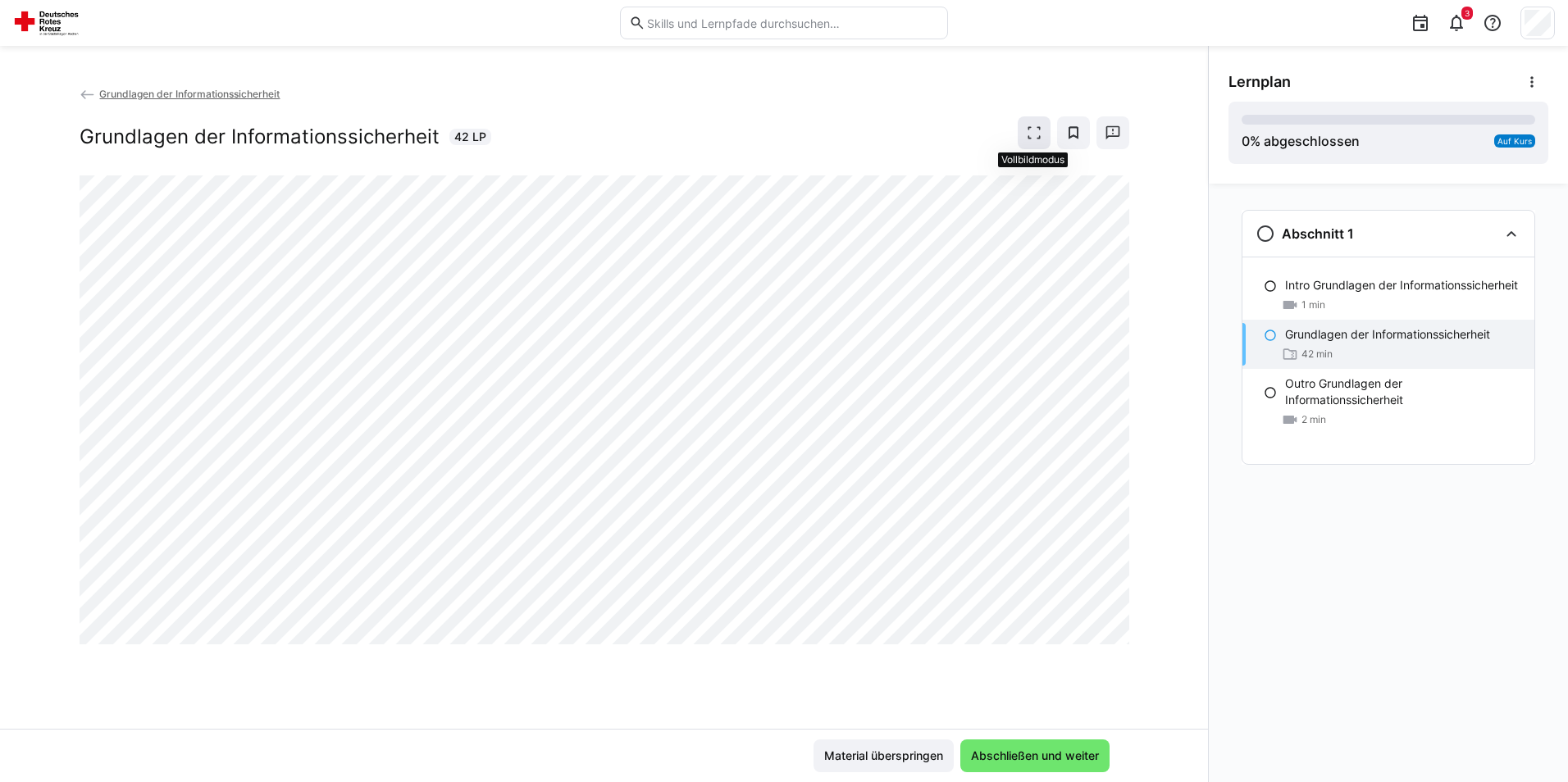
click at [1040, 127] on eds-icon at bounding box center [1034, 132] width 16 height 16
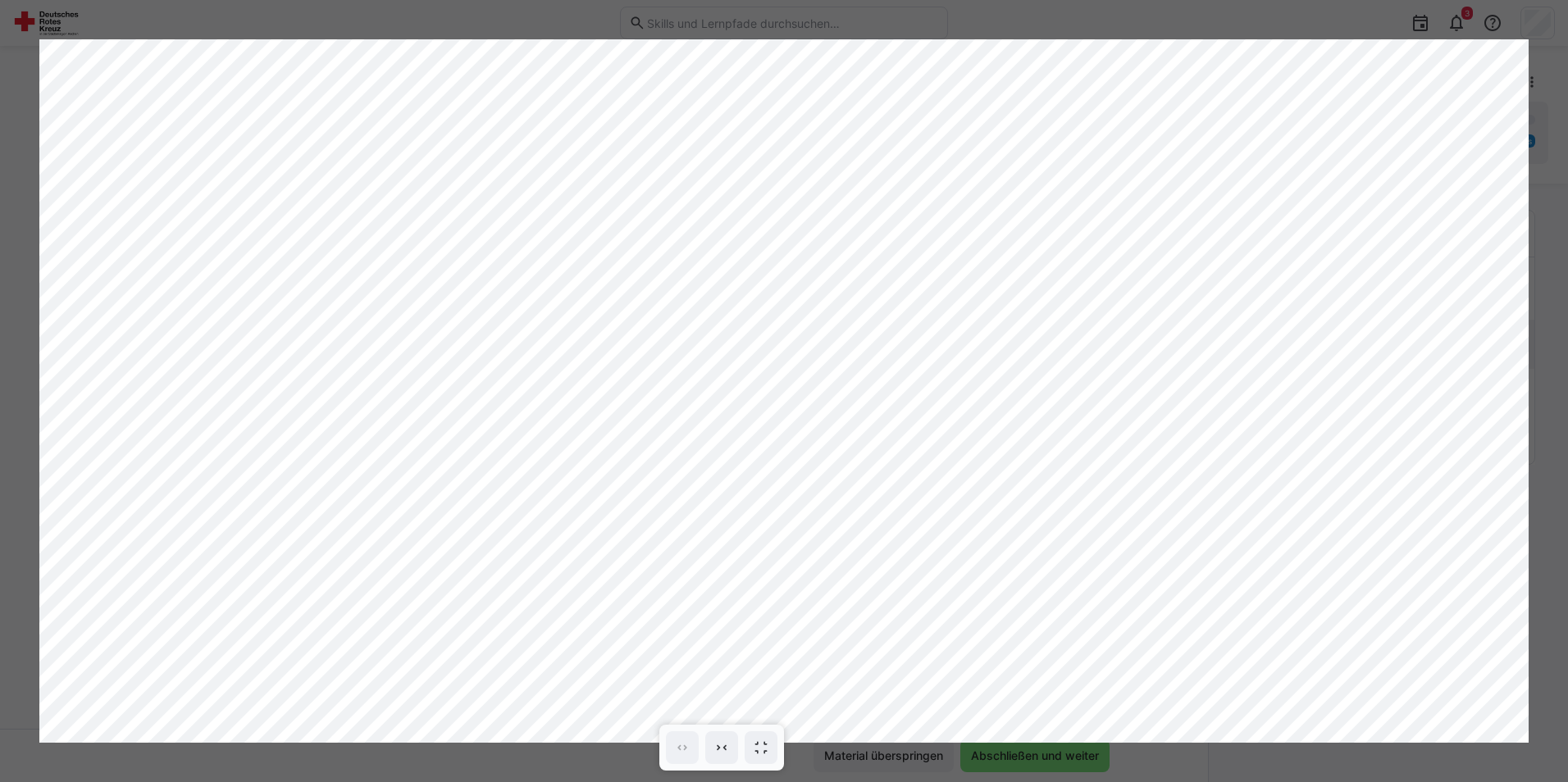
click at [1542, 76] on div at bounding box center [784, 391] width 1568 height 782
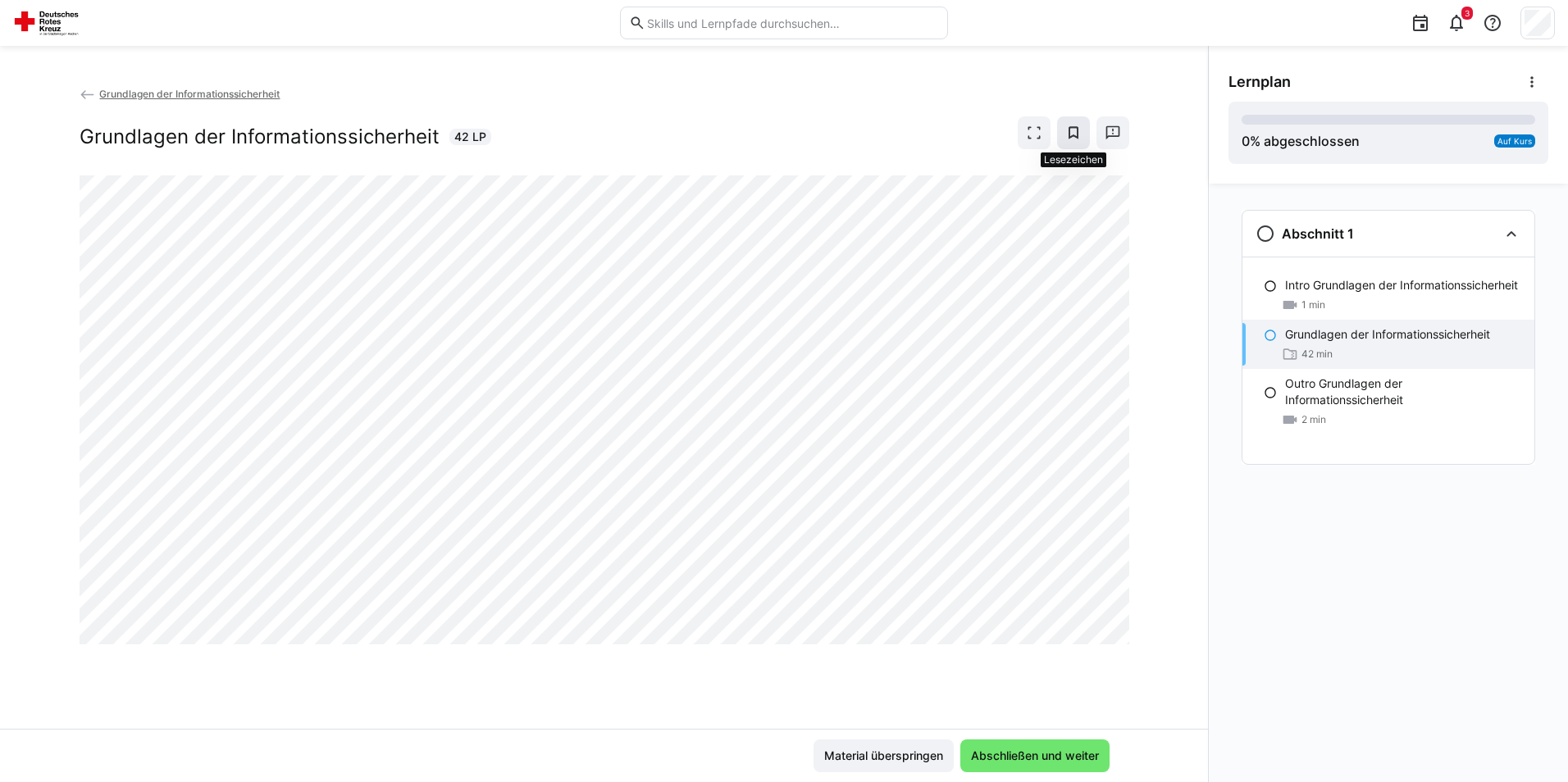
click at [1077, 131] on eds-icon at bounding box center [1072, 132] width 16 height 16
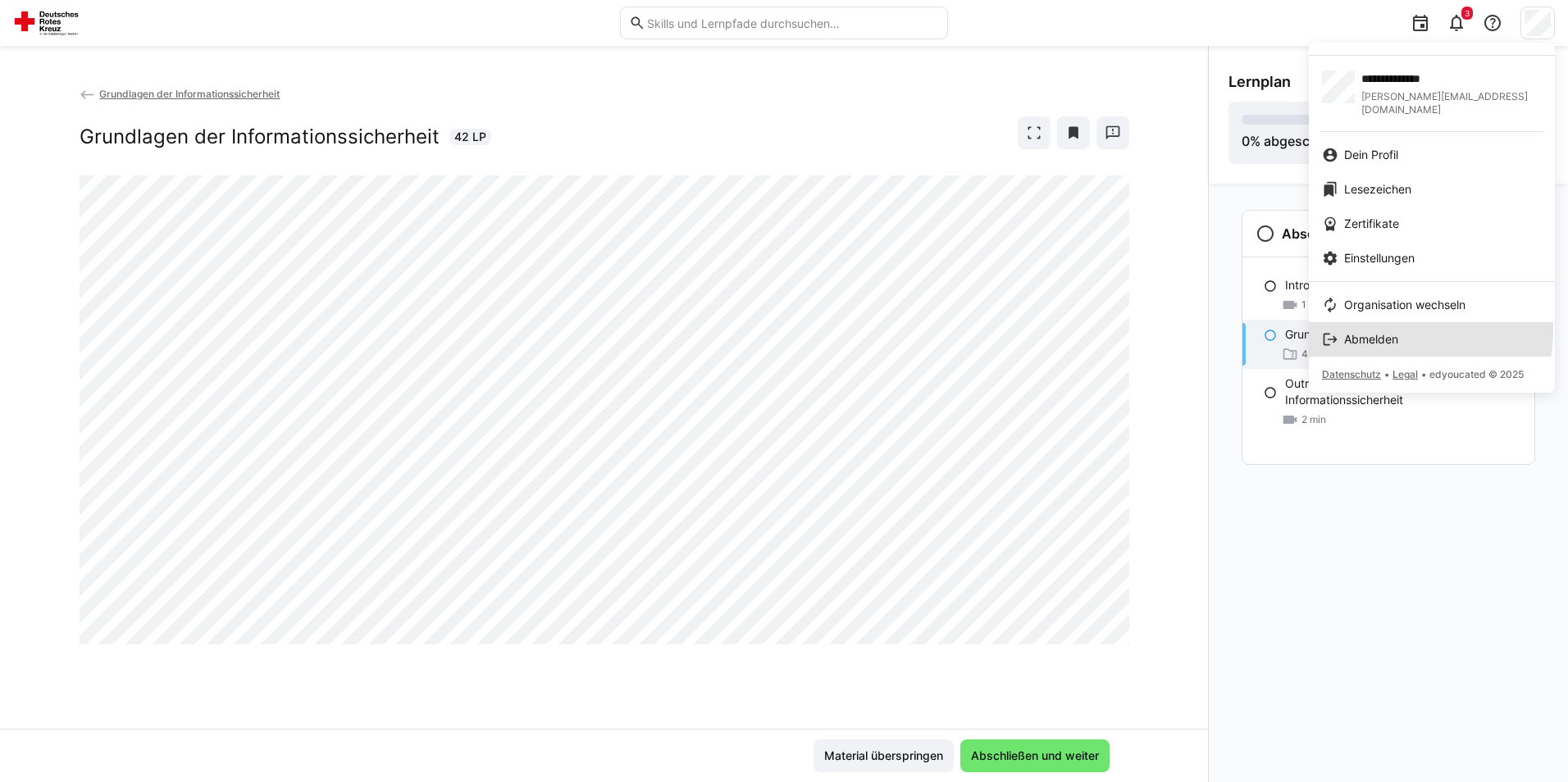
click at [1379, 323] on link "Abmelden" at bounding box center [1431, 340] width 246 height 35
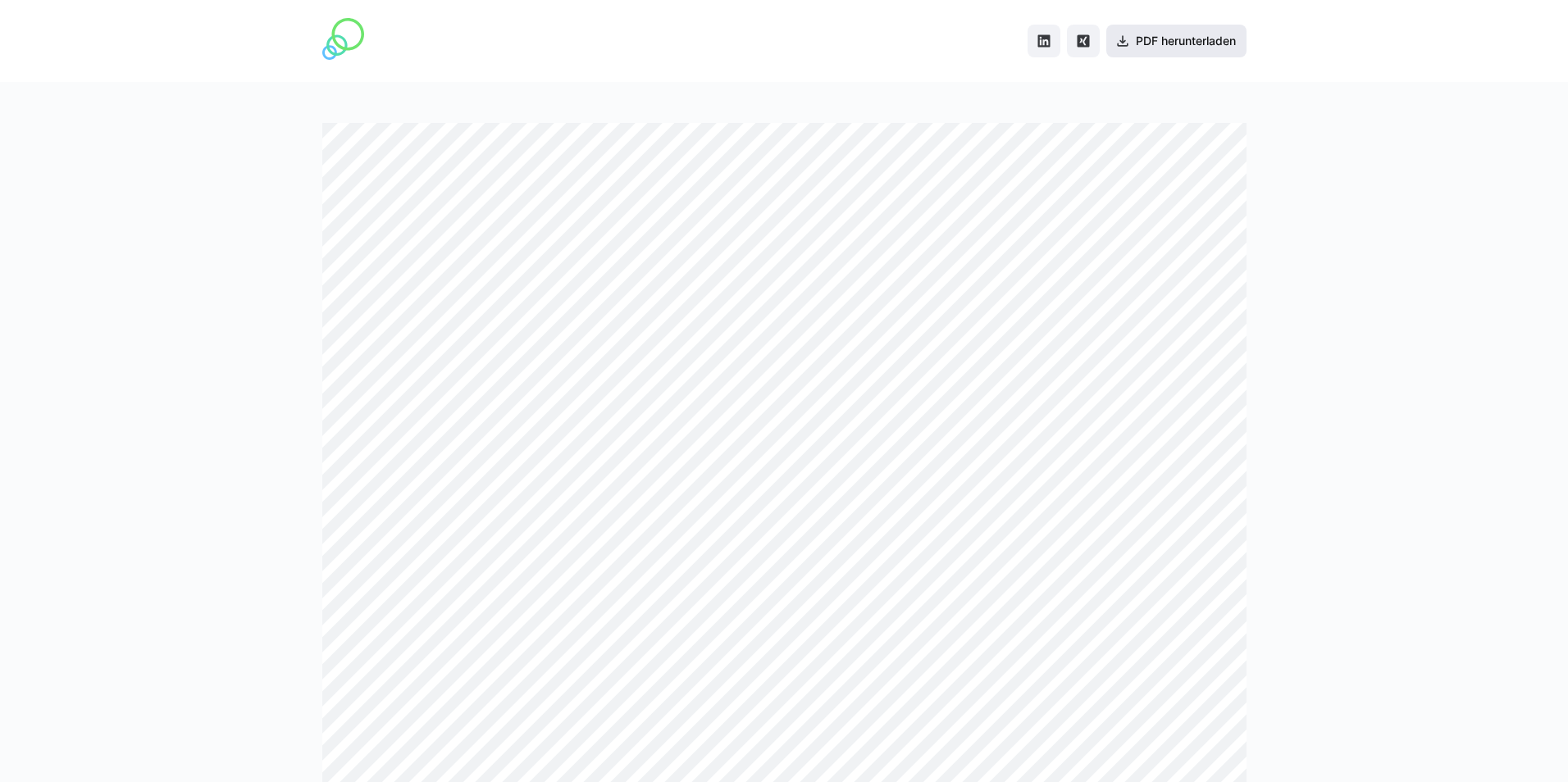
click at [1162, 43] on span "PDF herunterladen" at bounding box center [1185, 41] width 105 height 16
